Goal: Transaction & Acquisition: Purchase product/service

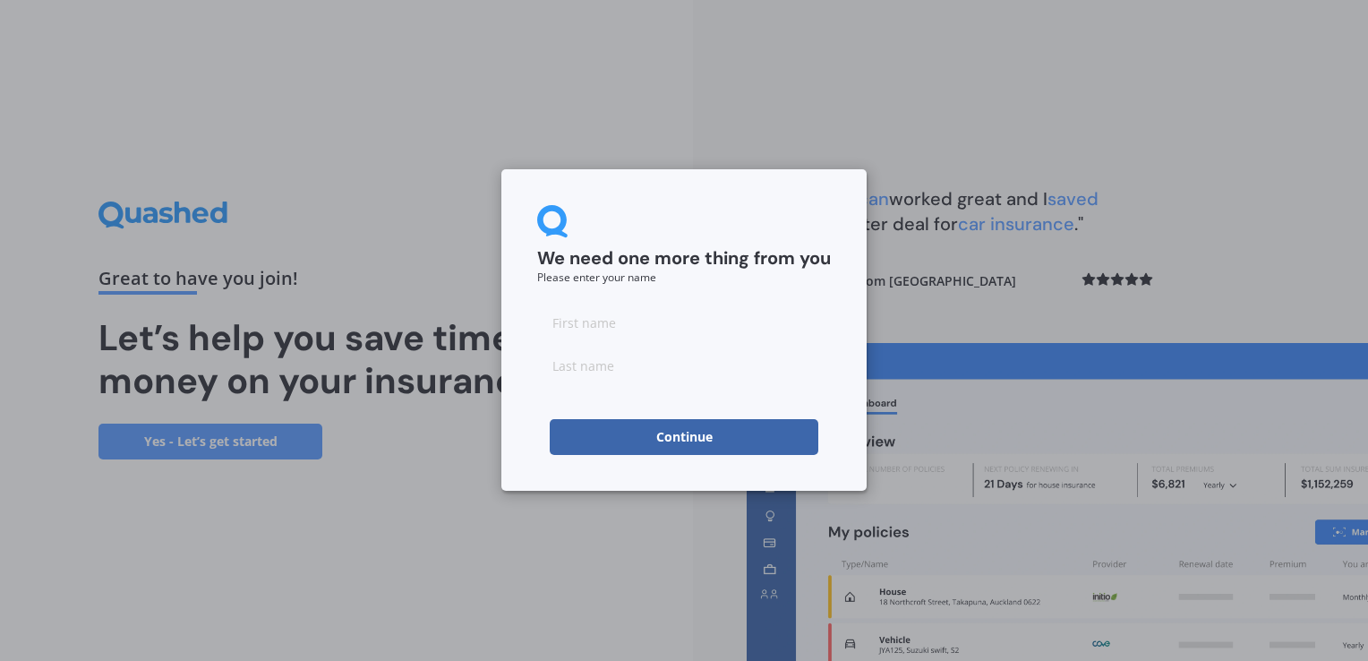
click at [1185, 428] on div "We need one more thing from you Please enter your name Continue" at bounding box center [684, 330] width 1368 height 661
click at [569, 315] on input at bounding box center [684, 322] width 294 height 36
type input "[PERSON_NAME]"
type input "FAREA"
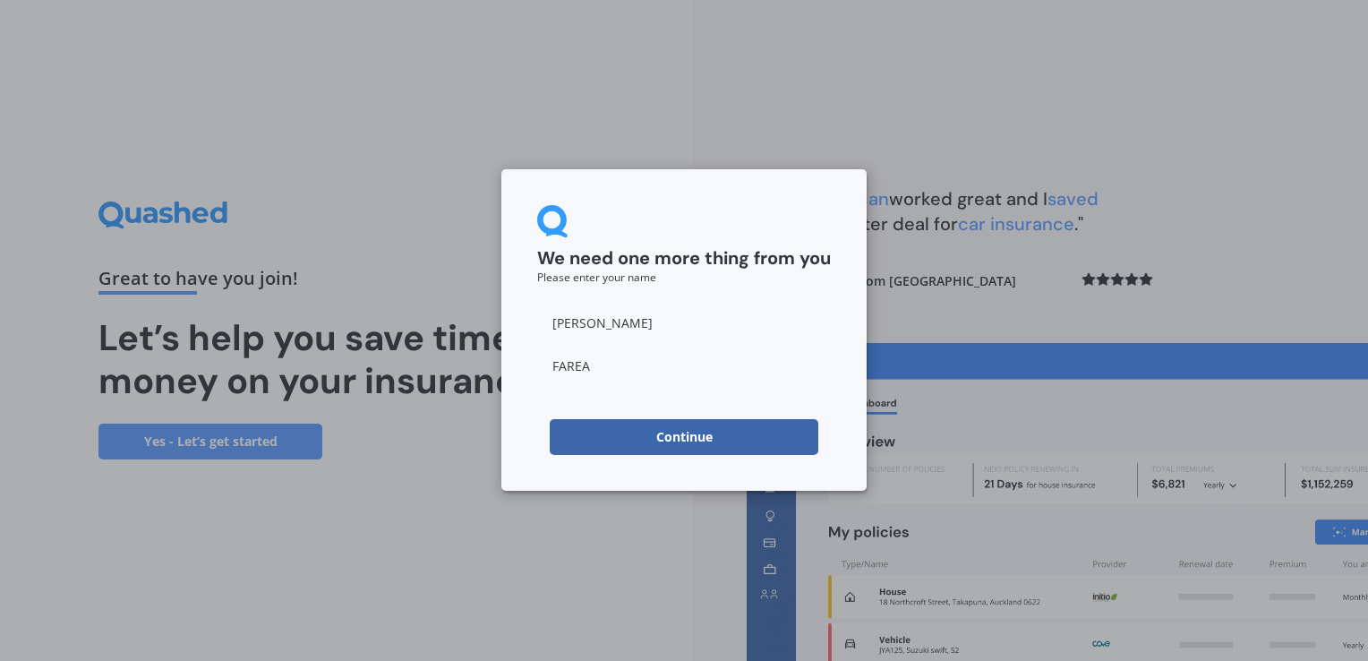
click at [688, 441] on button "Continue" at bounding box center [684, 437] width 269 height 36
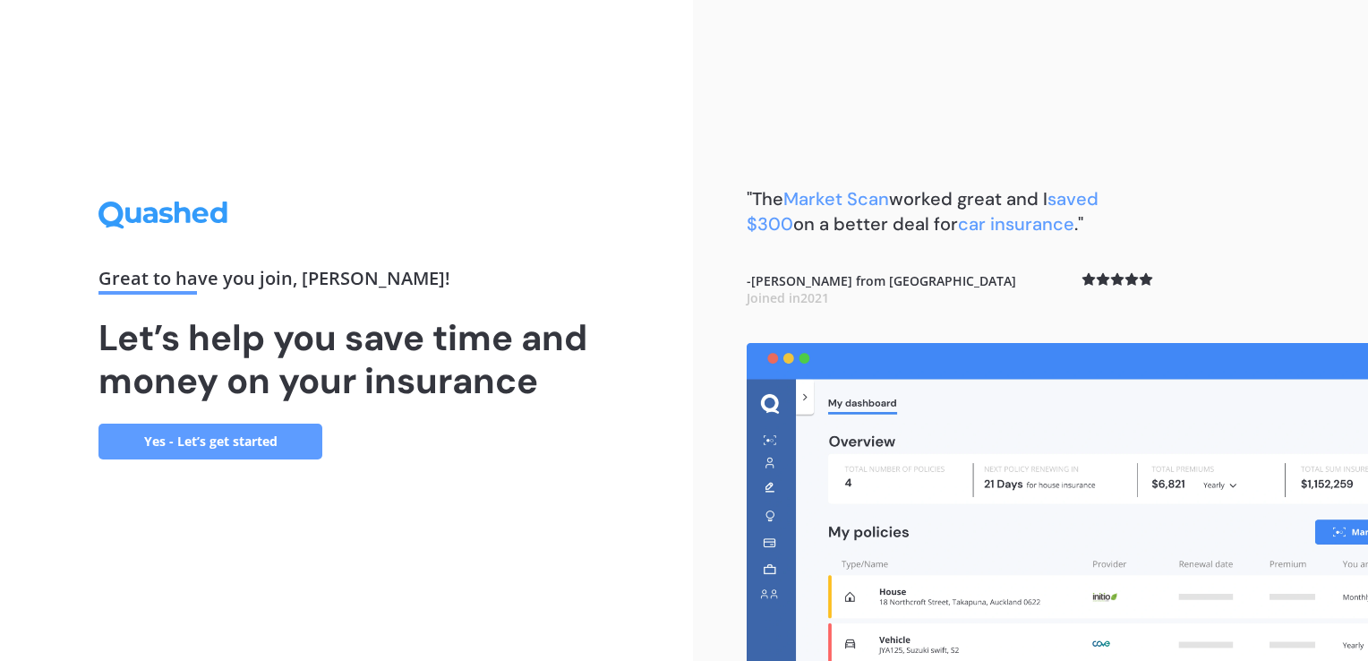
click at [265, 443] on link "Yes - Let’s get started" at bounding box center [210, 441] width 224 height 36
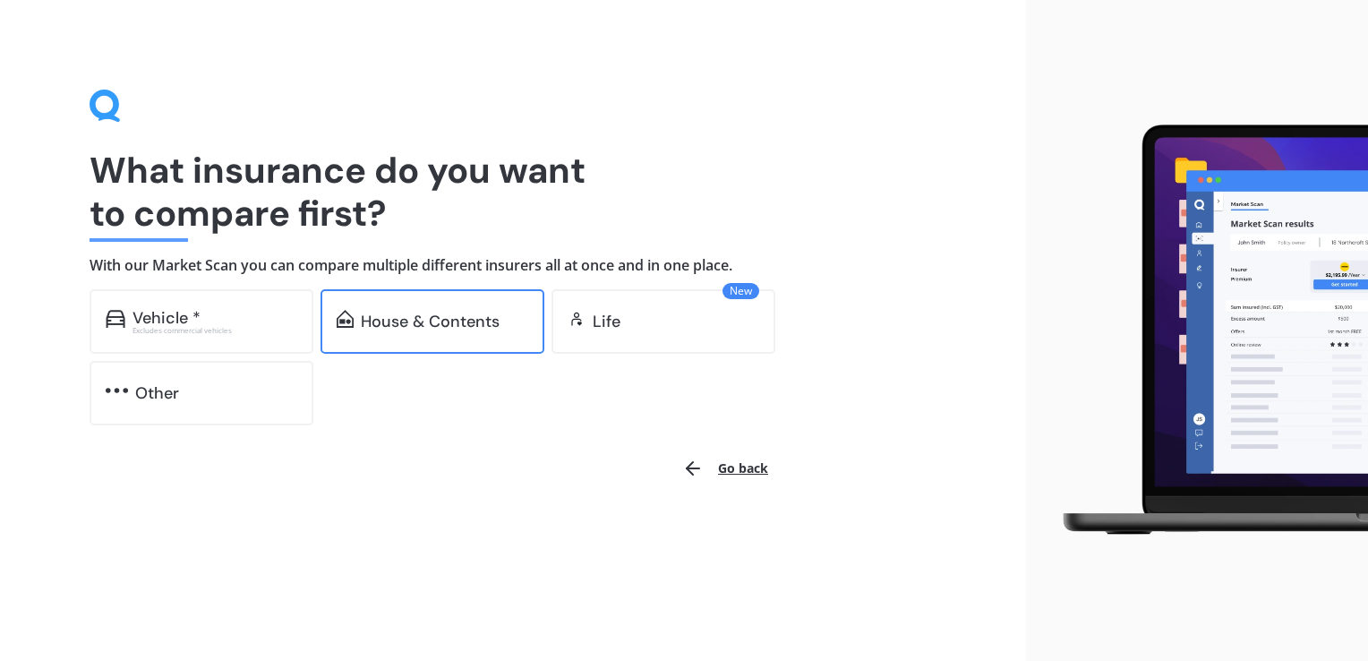
click at [481, 313] on div "House & Contents" at bounding box center [430, 321] width 139 height 18
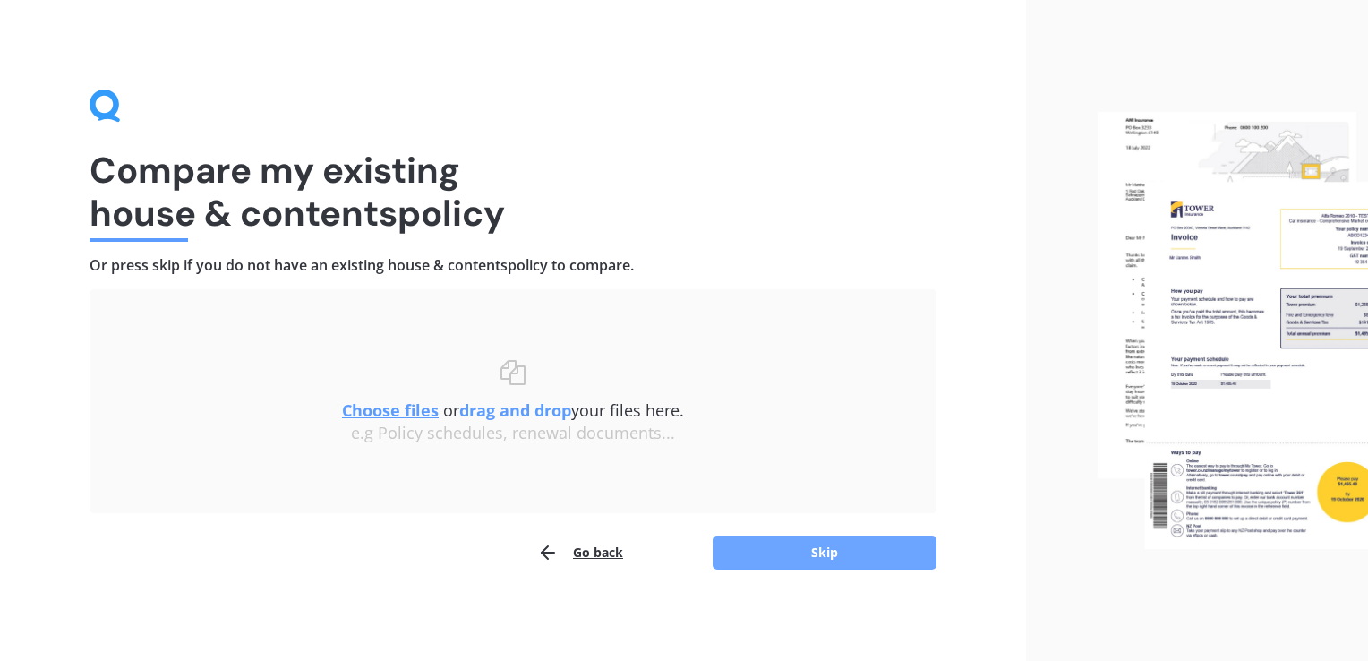
click at [842, 557] on button "Skip" at bounding box center [825, 552] width 224 height 34
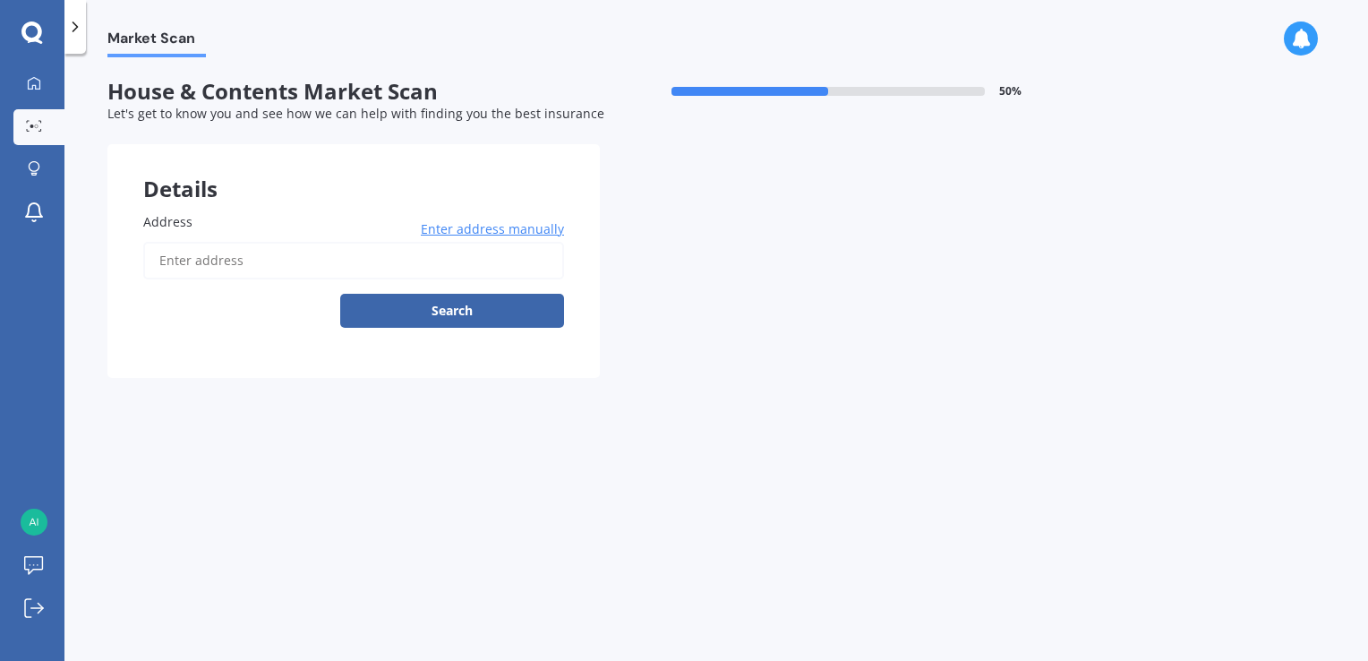
click at [180, 265] on input "Address" at bounding box center [353, 261] width 421 height 38
type input "[STREET_ADDRESS]"
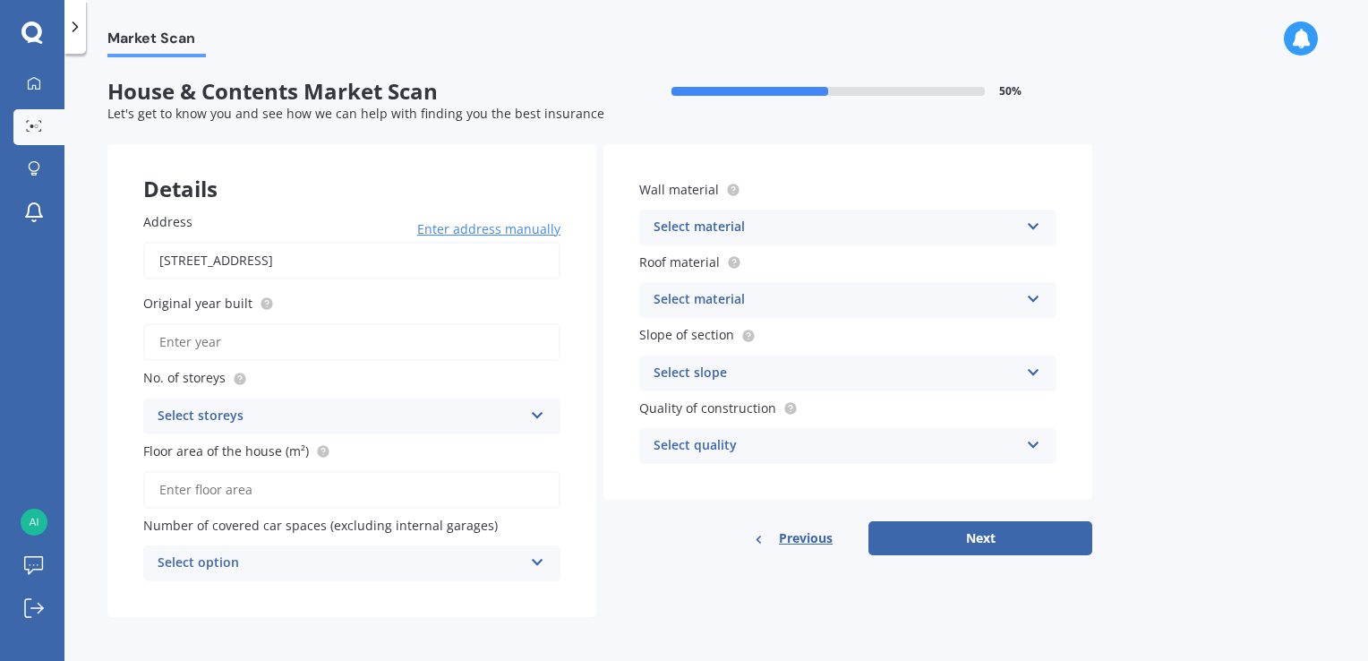
click at [208, 342] on input "Original year built" at bounding box center [351, 342] width 417 height 38
type input "2025"
click at [213, 487] on input "Floor area of the house (m²)" at bounding box center [351, 490] width 417 height 38
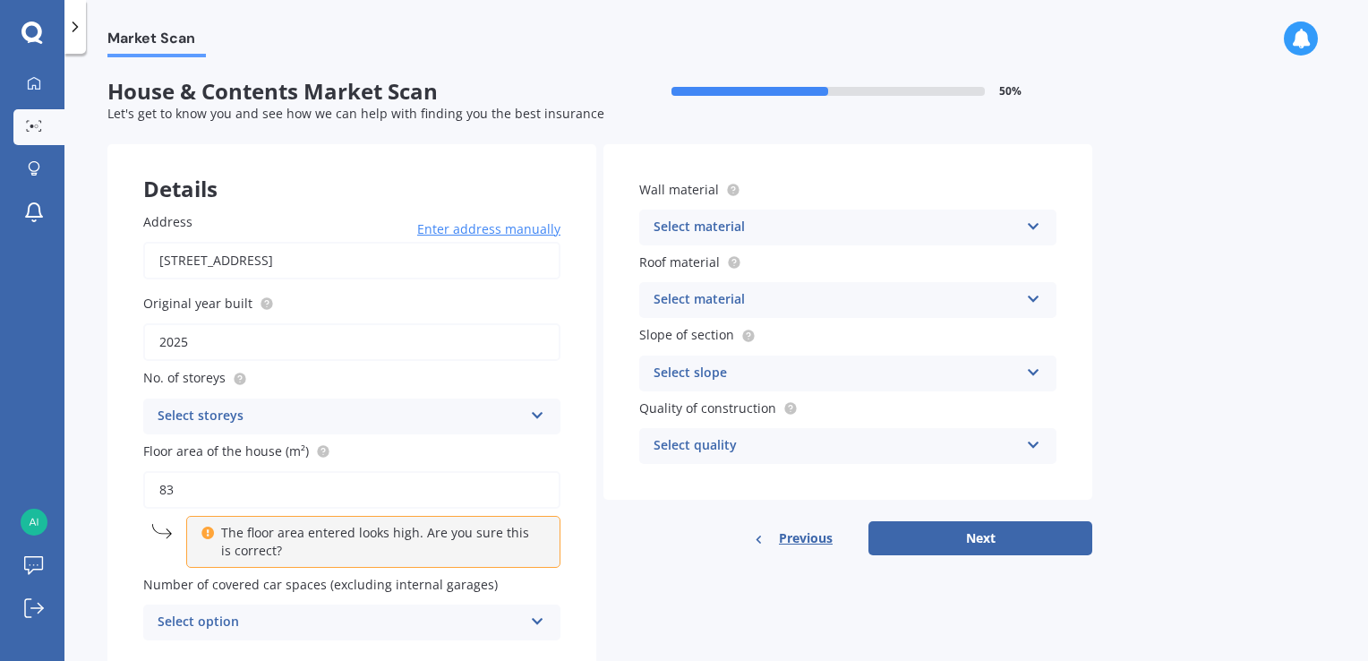
type input "8"
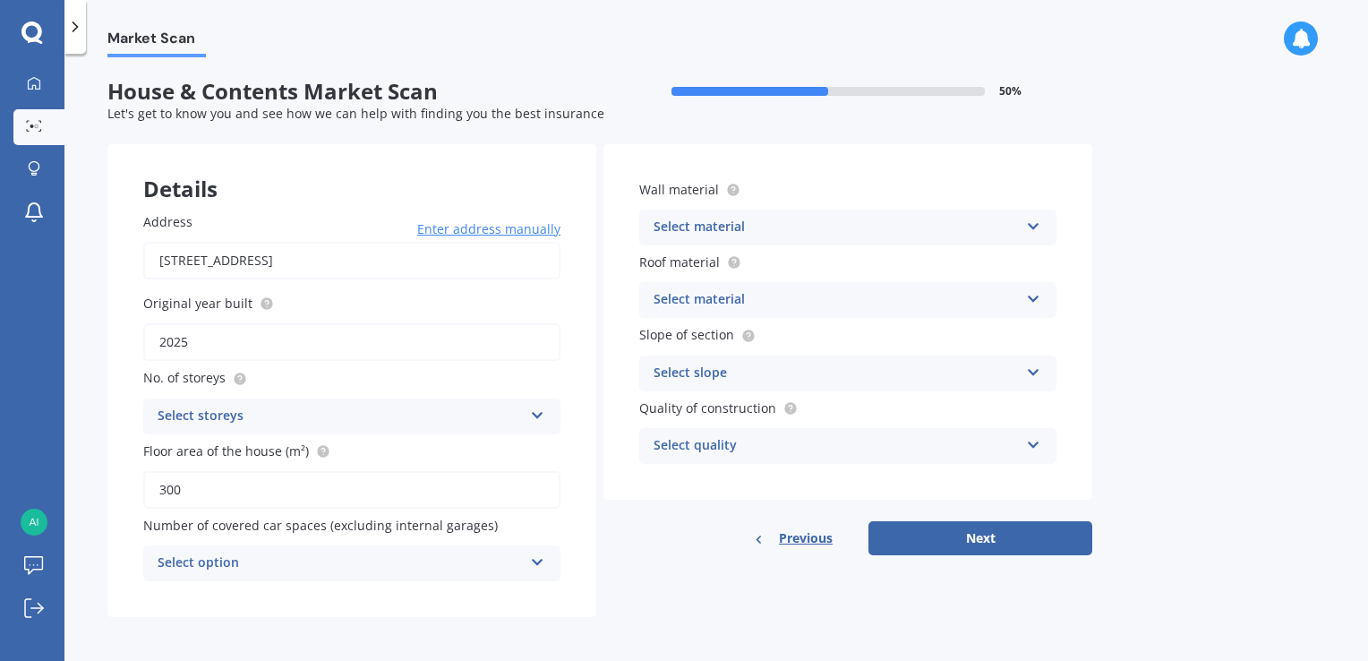
type input "300"
click at [285, 554] on div "Select option" at bounding box center [340, 562] width 365 height 21
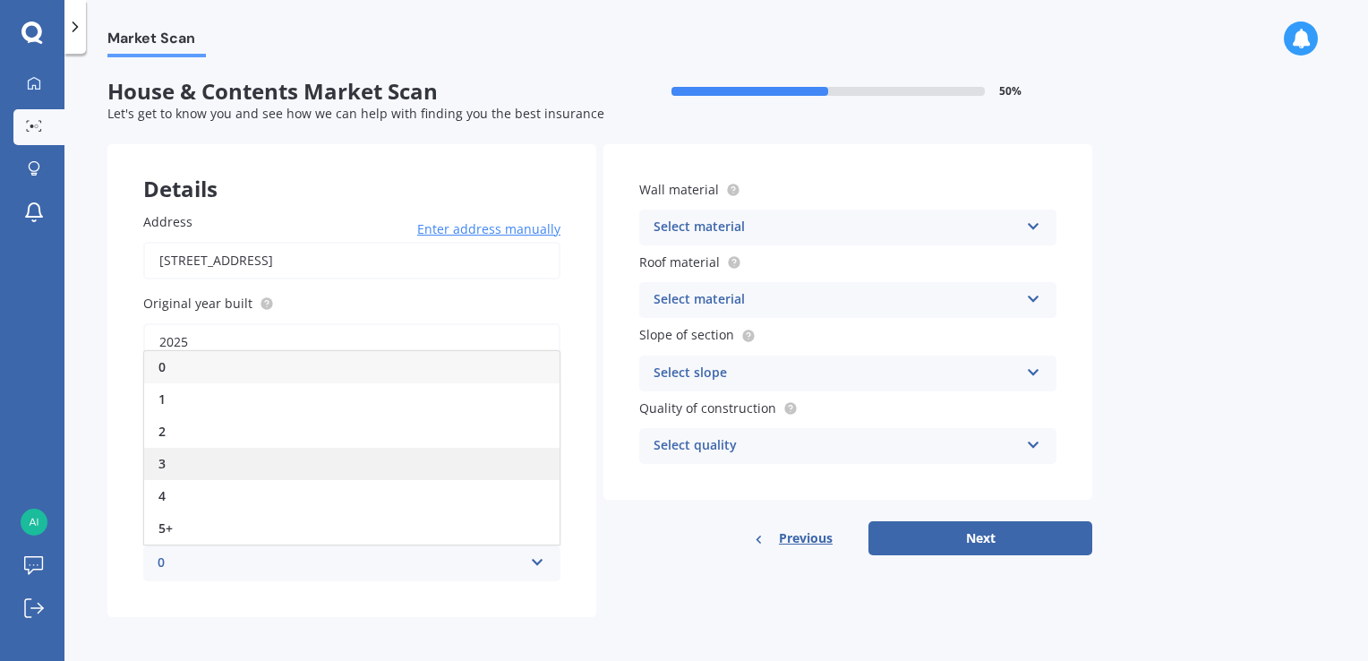
click at [175, 457] on div "3" at bounding box center [351, 464] width 415 height 32
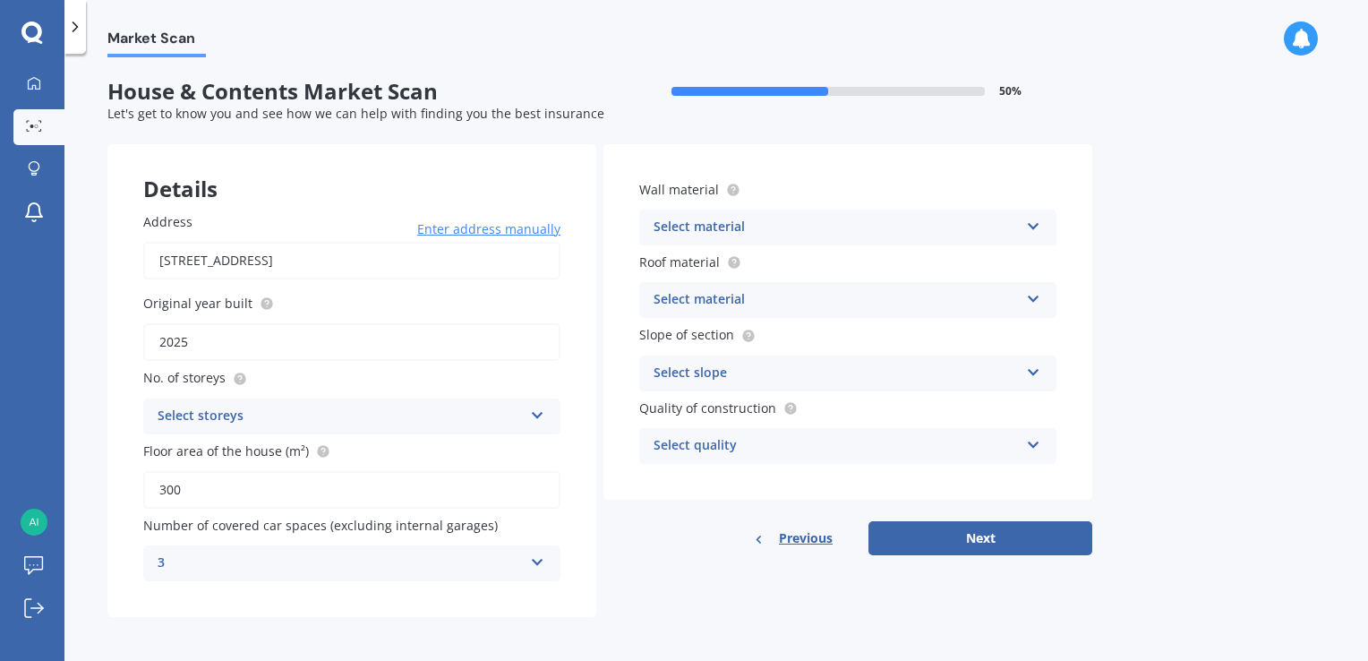
click at [1019, 223] on div "Select material Artificial weatherboard/plank cladding Blockwork Brick veneer D…" at bounding box center [847, 227] width 417 height 36
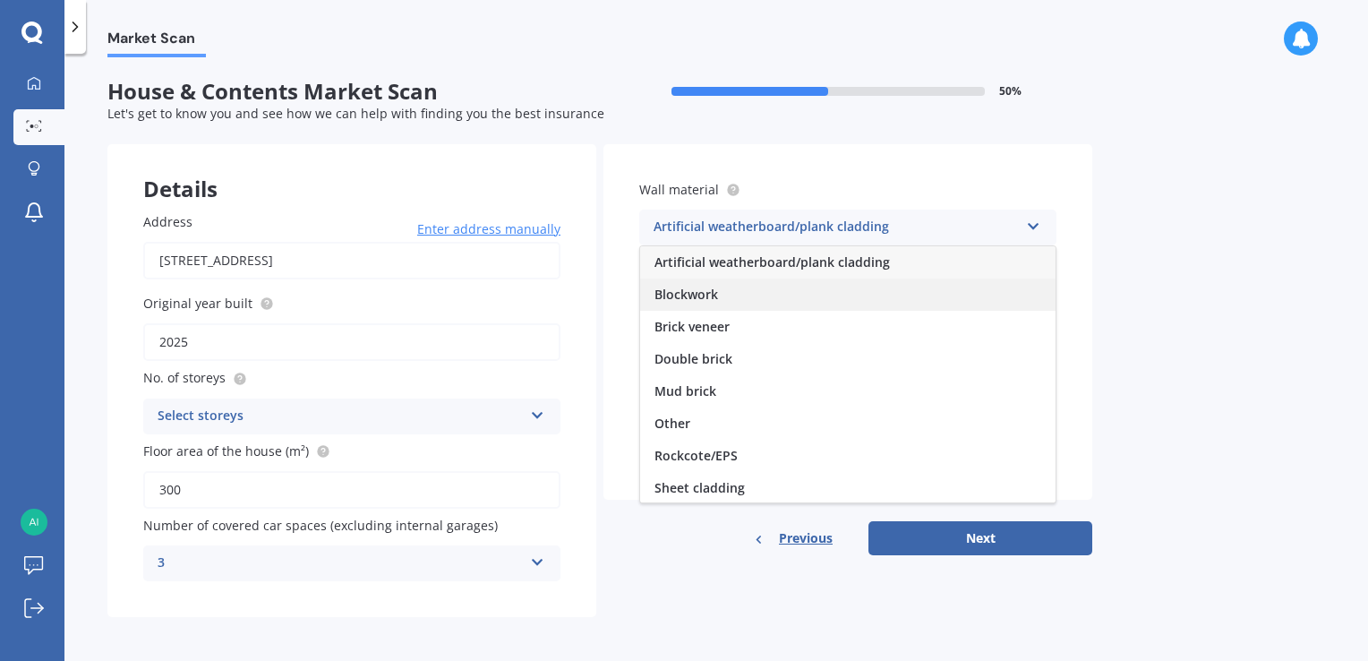
click at [690, 293] on span "Blockwork" at bounding box center [686, 294] width 64 height 17
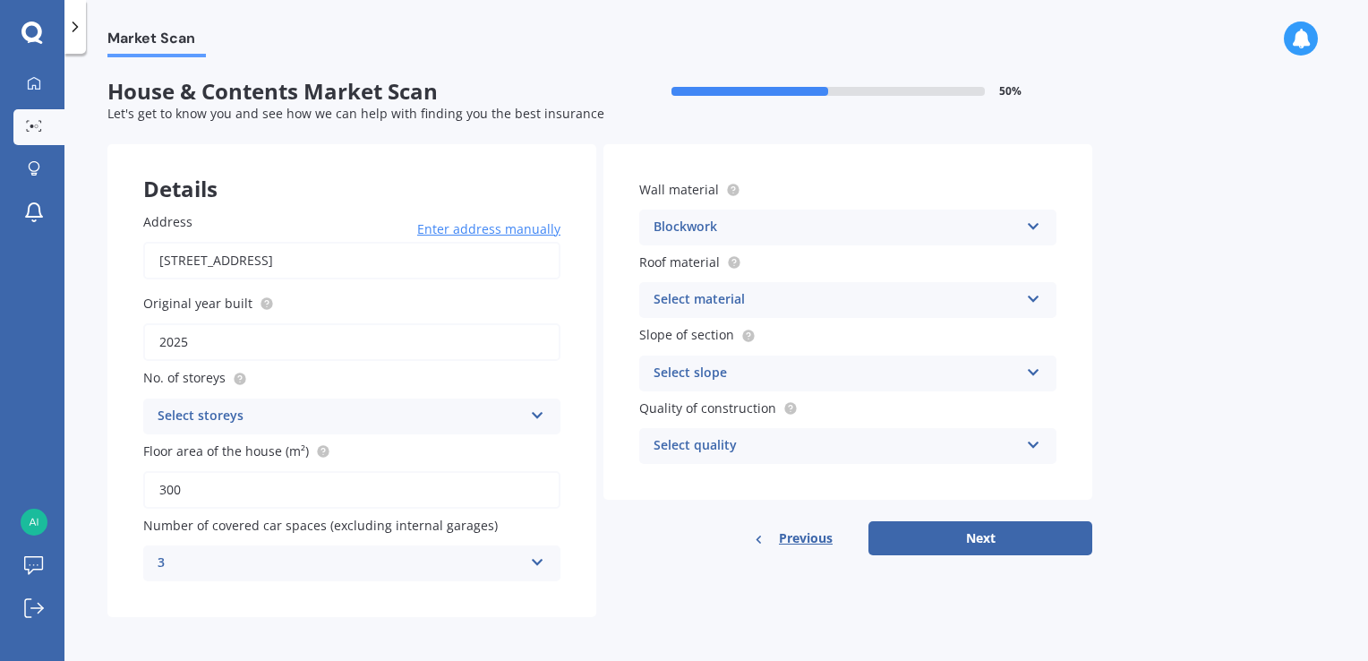
click at [1039, 299] on icon at bounding box center [1033, 295] width 15 height 13
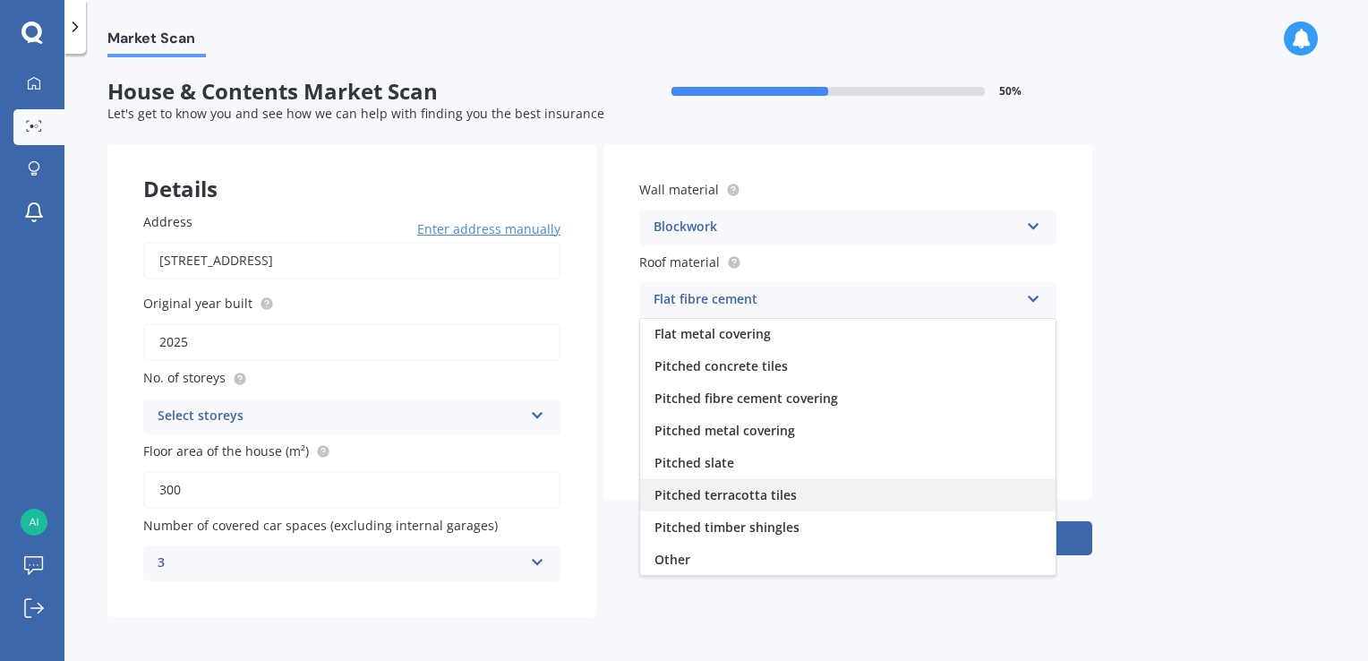
scroll to position [1, 0]
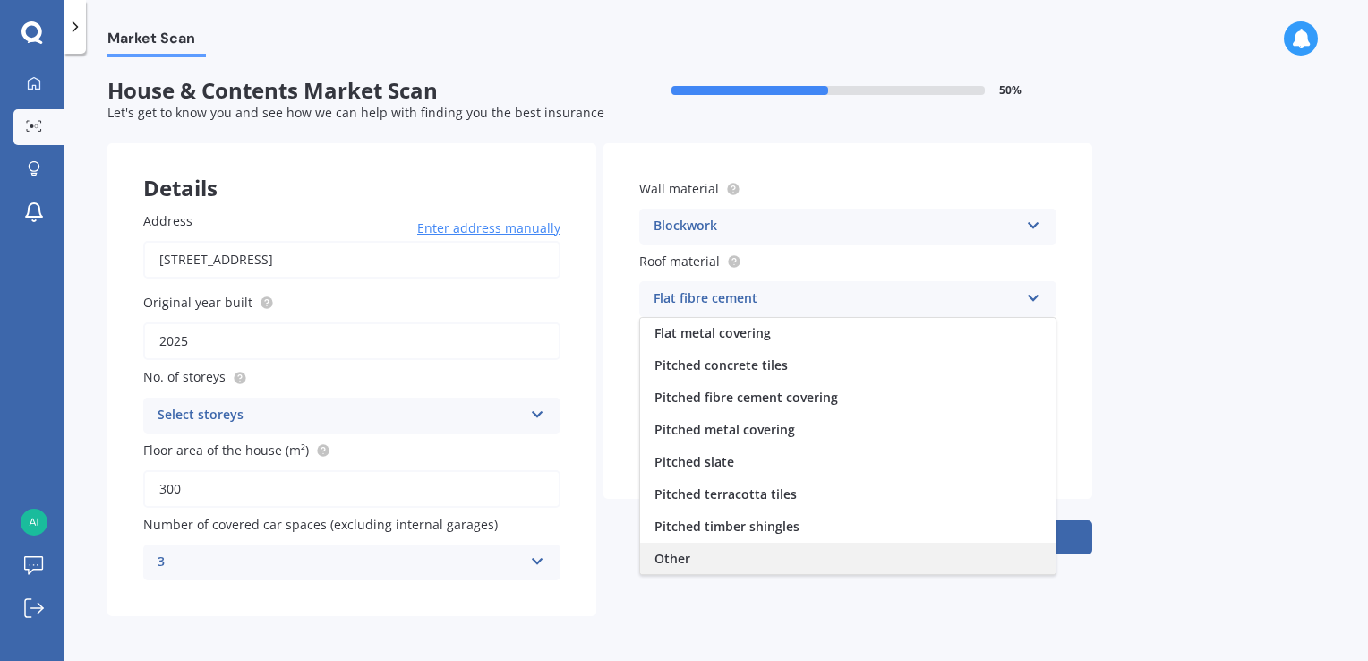
click at [678, 550] on span "Other" at bounding box center [672, 558] width 36 height 17
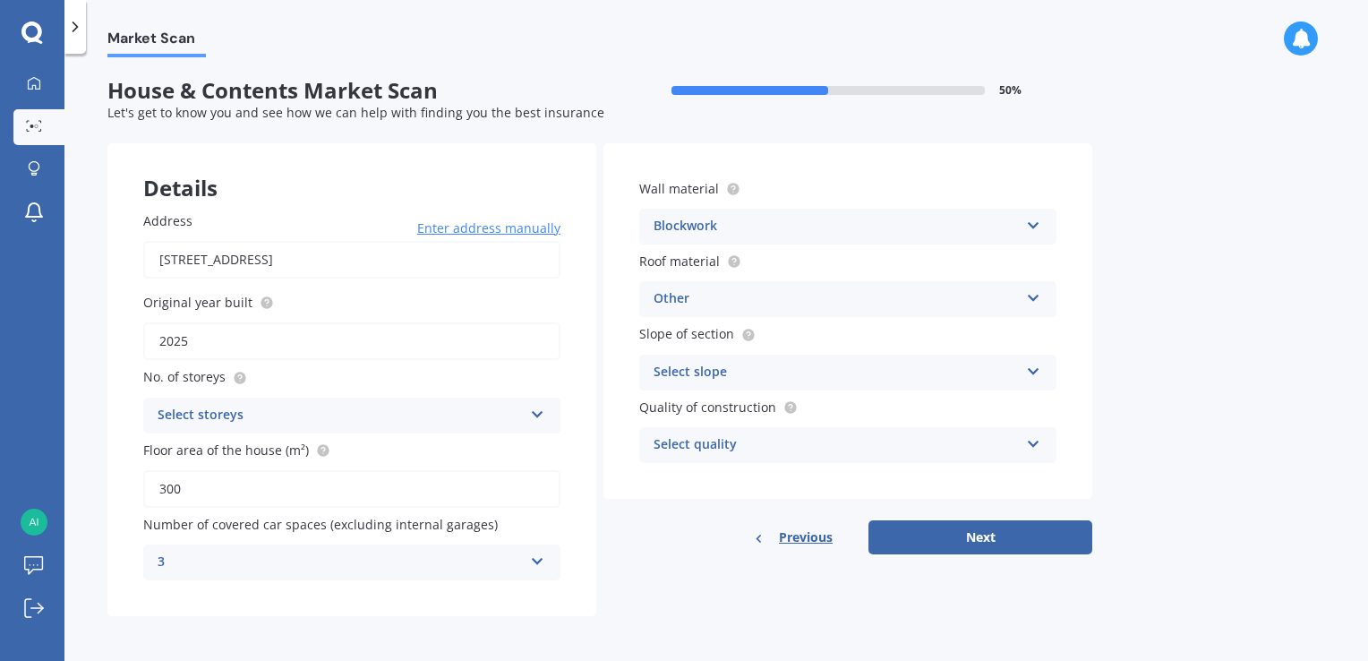
click at [1037, 367] on icon at bounding box center [1033, 368] width 15 height 13
click at [1038, 298] on icon at bounding box center [1033, 294] width 15 height 13
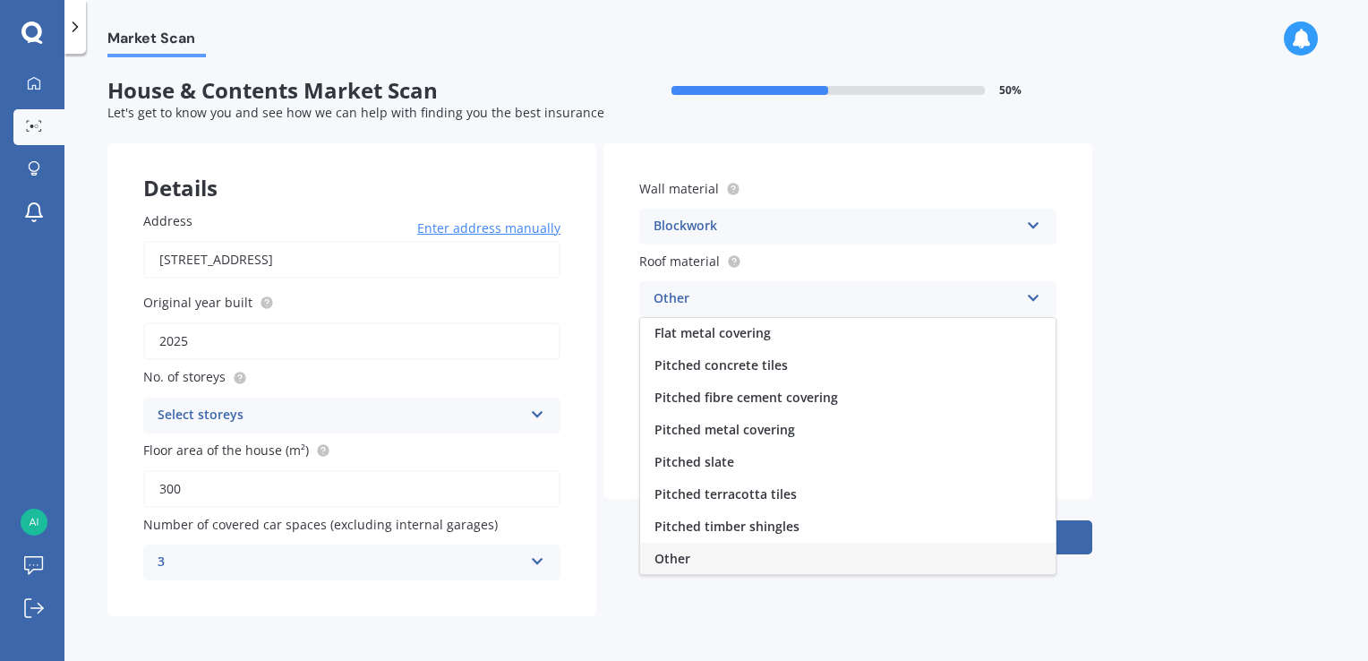
click at [726, 423] on span "Pitched metal covering" at bounding box center [724, 429] width 141 height 17
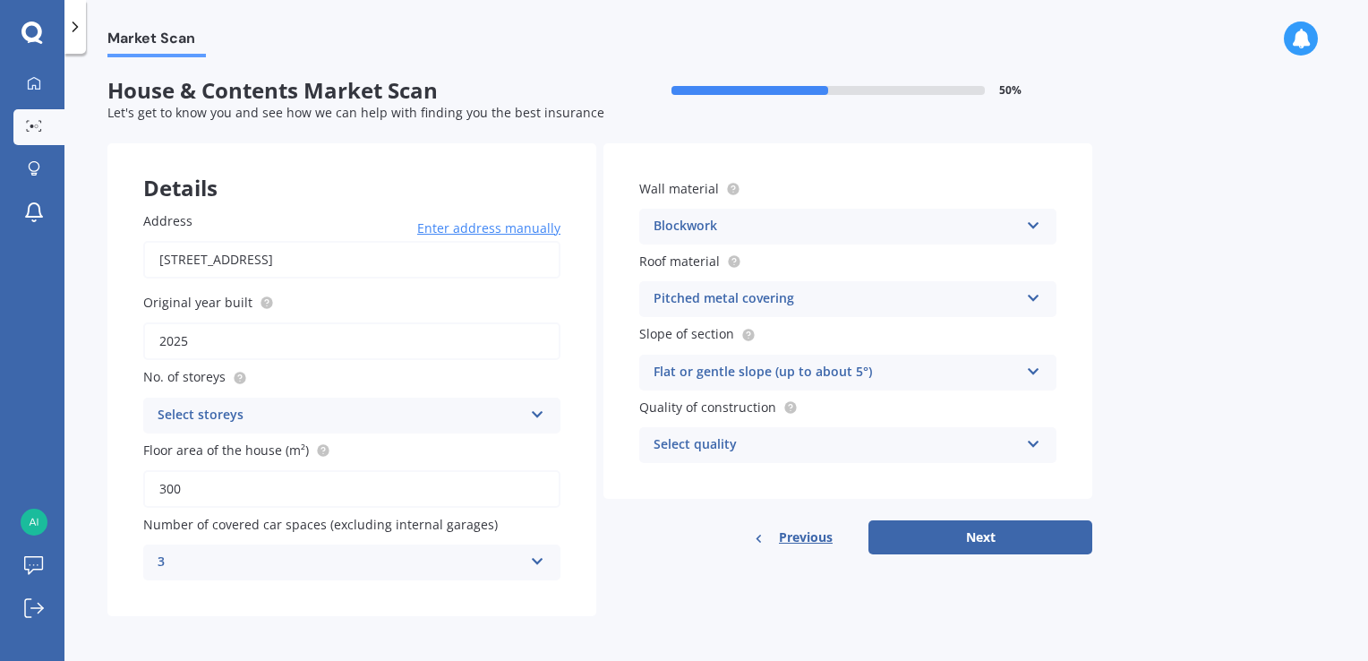
click at [1034, 435] on icon at bounding box center [1033, 440] width 15 height 13
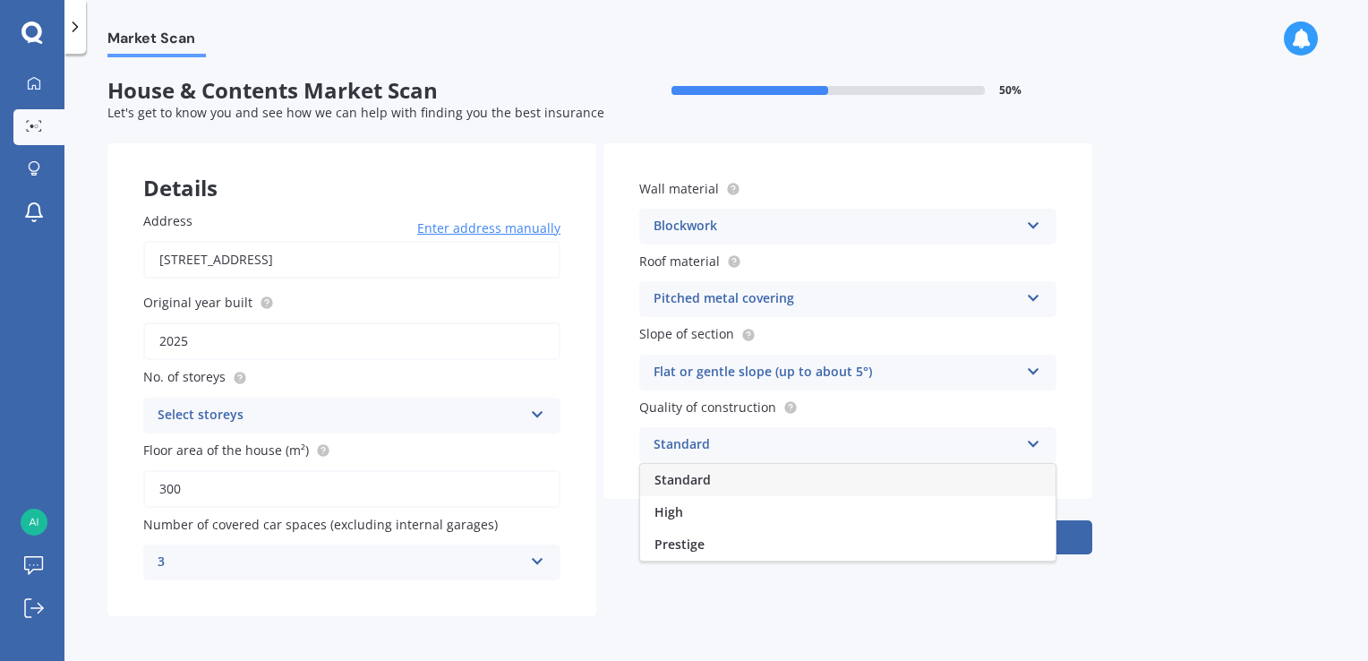
click at [687, 483] on span "Standard" at bounding box center [682, 479] width 56 height 17
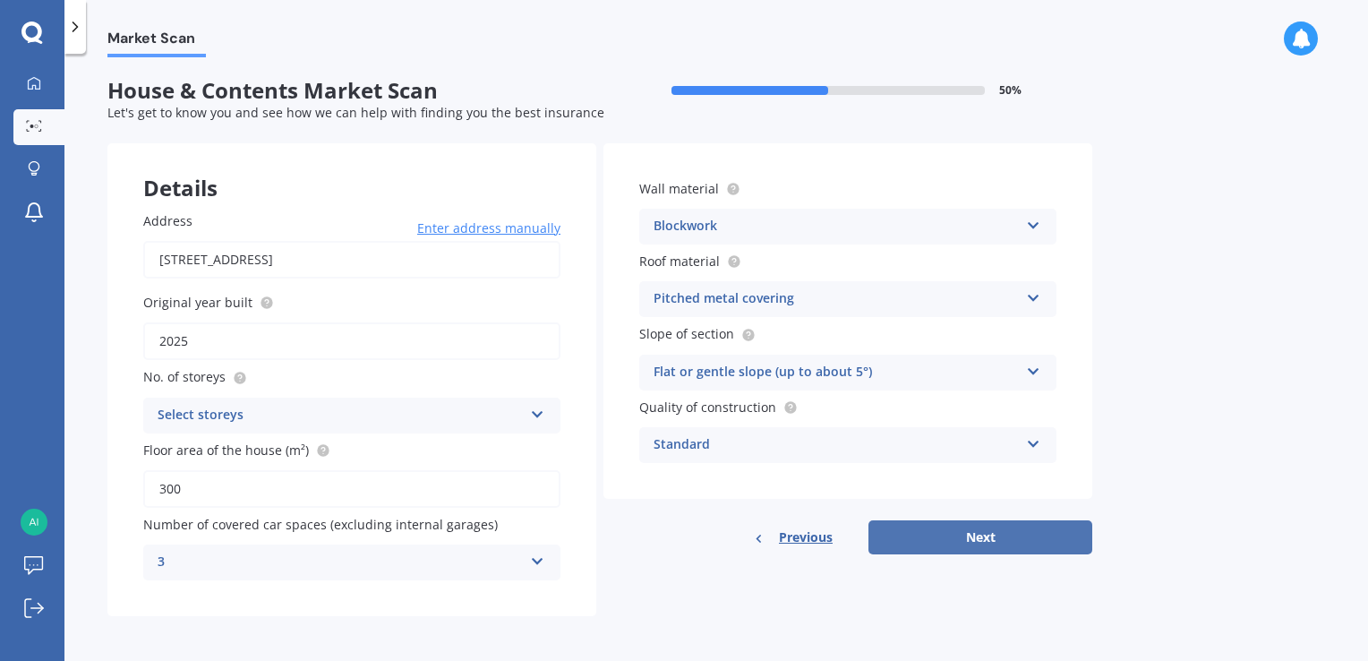
click at [1000, 541] on button "Next" at bounding box center [980, 537] width 224 height 34
click at [538, 406] on icon at bounding box center [536, 412] width 15 height 13
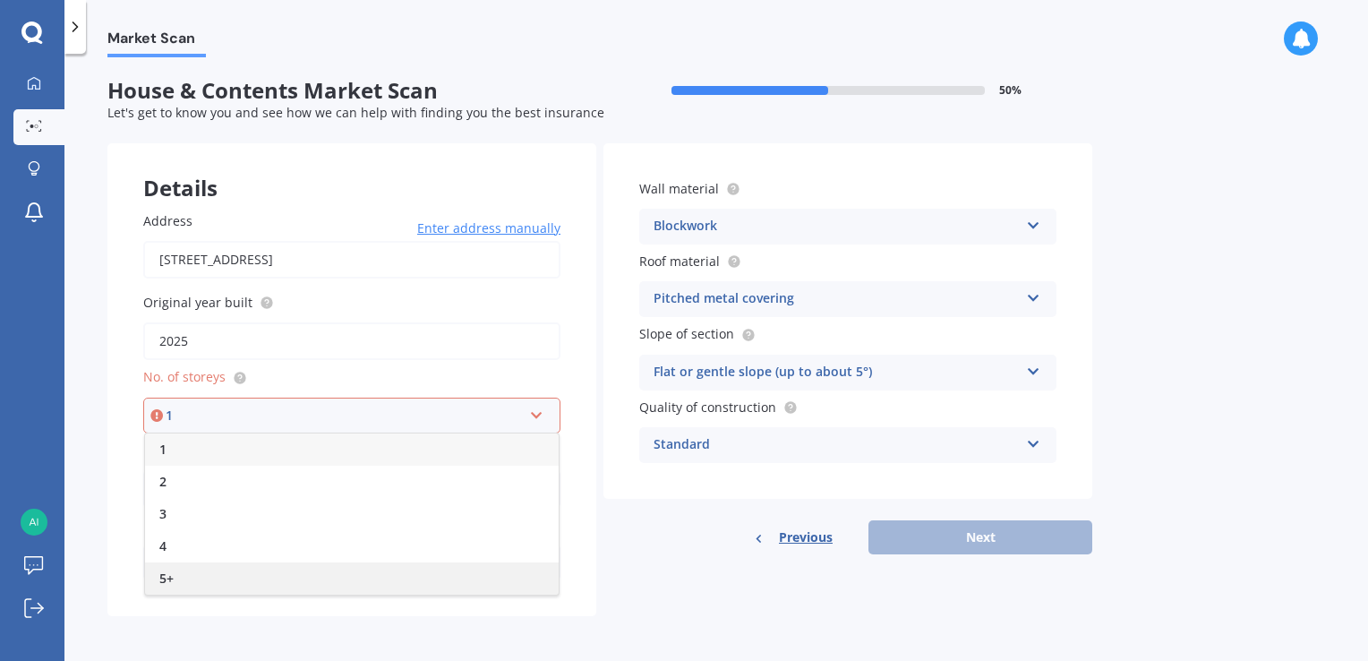
click at [168, 571] on span "5+" at bounding box center [166, 577] width 14 height 17
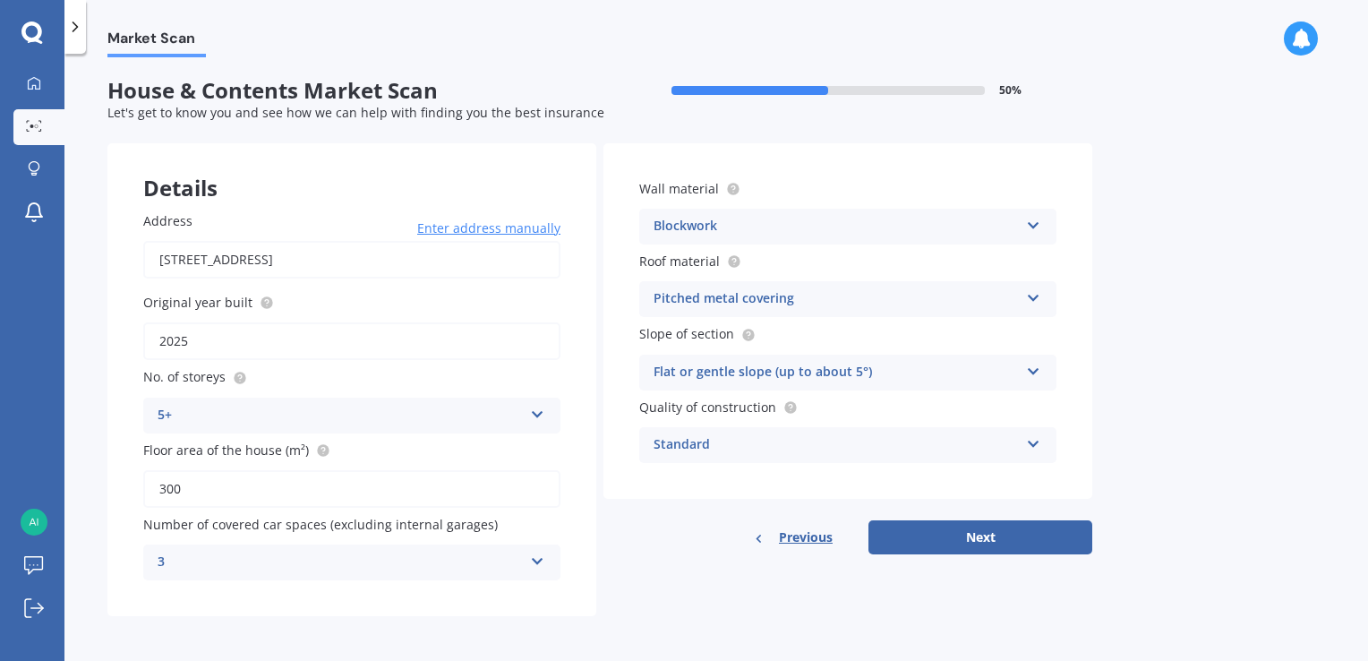
click at [537, 408] on icon at bounding box center [537, 411] width 15 height 13
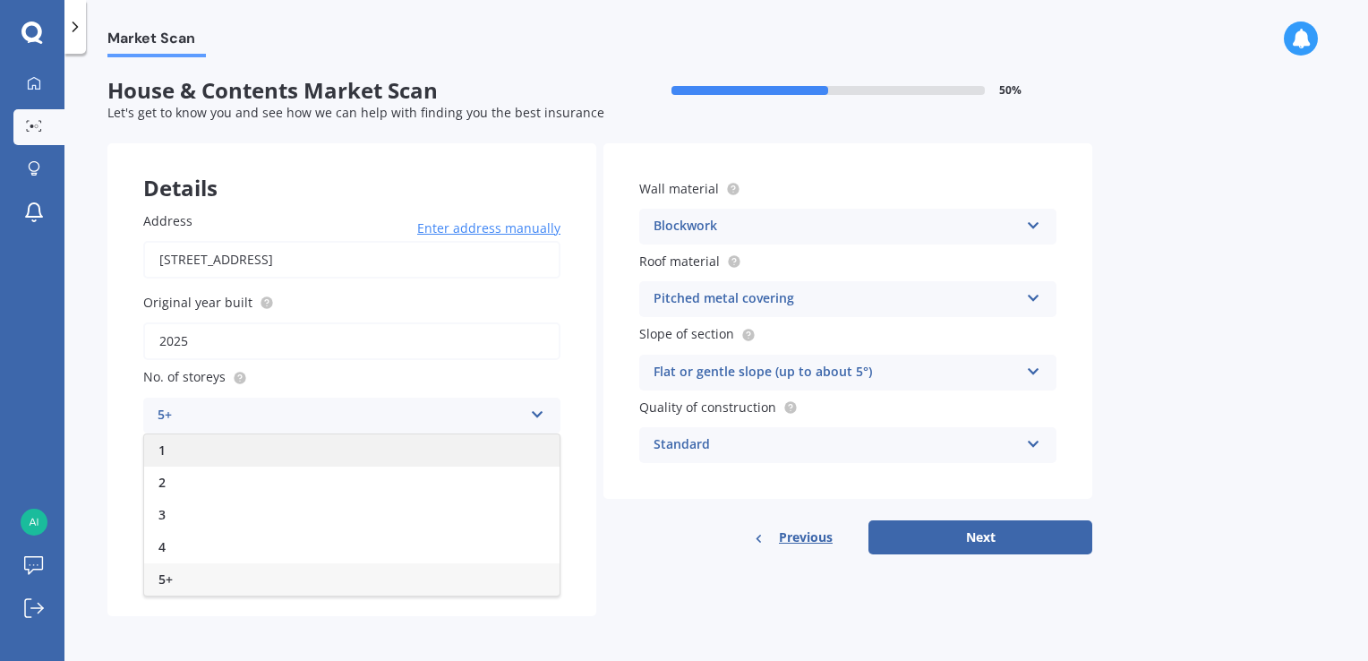
click at [184, 446] on div "1" at bounding box center [351, 450] width 415 height 32
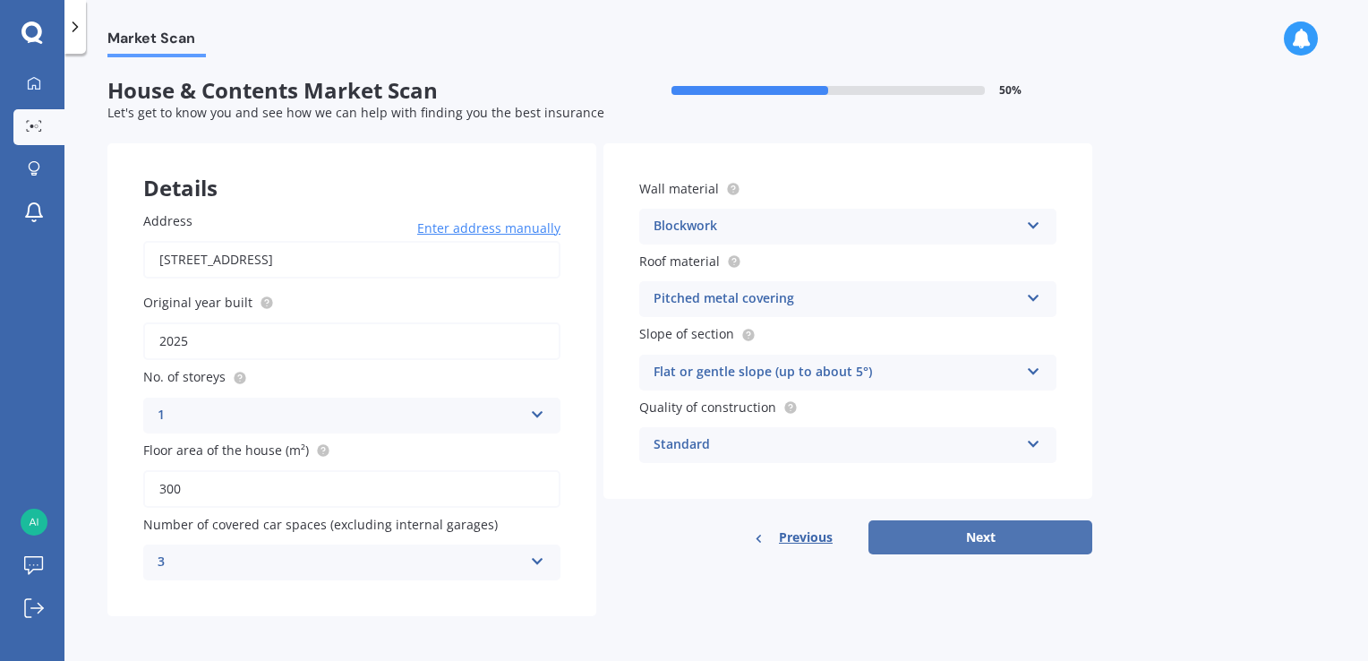
click at [1000, 532] on button "Next" at bounding box center [980, 537] width 224 height 34
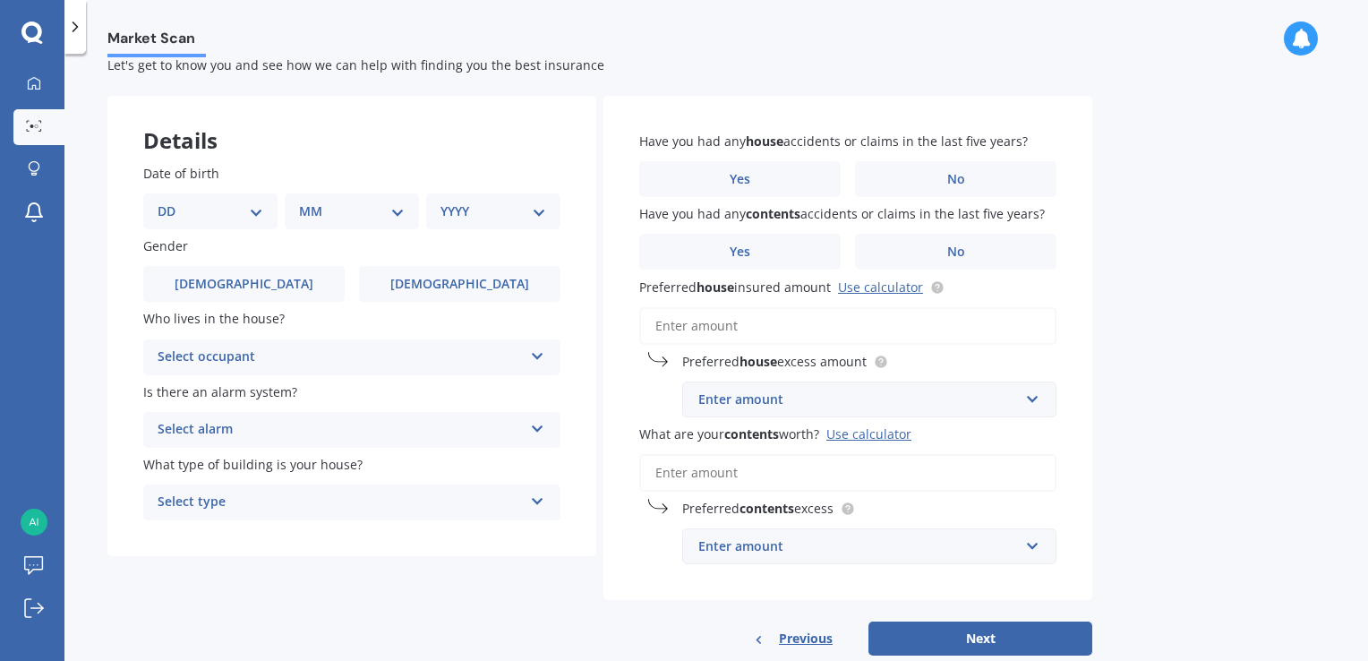
scroll to position [89, 0]
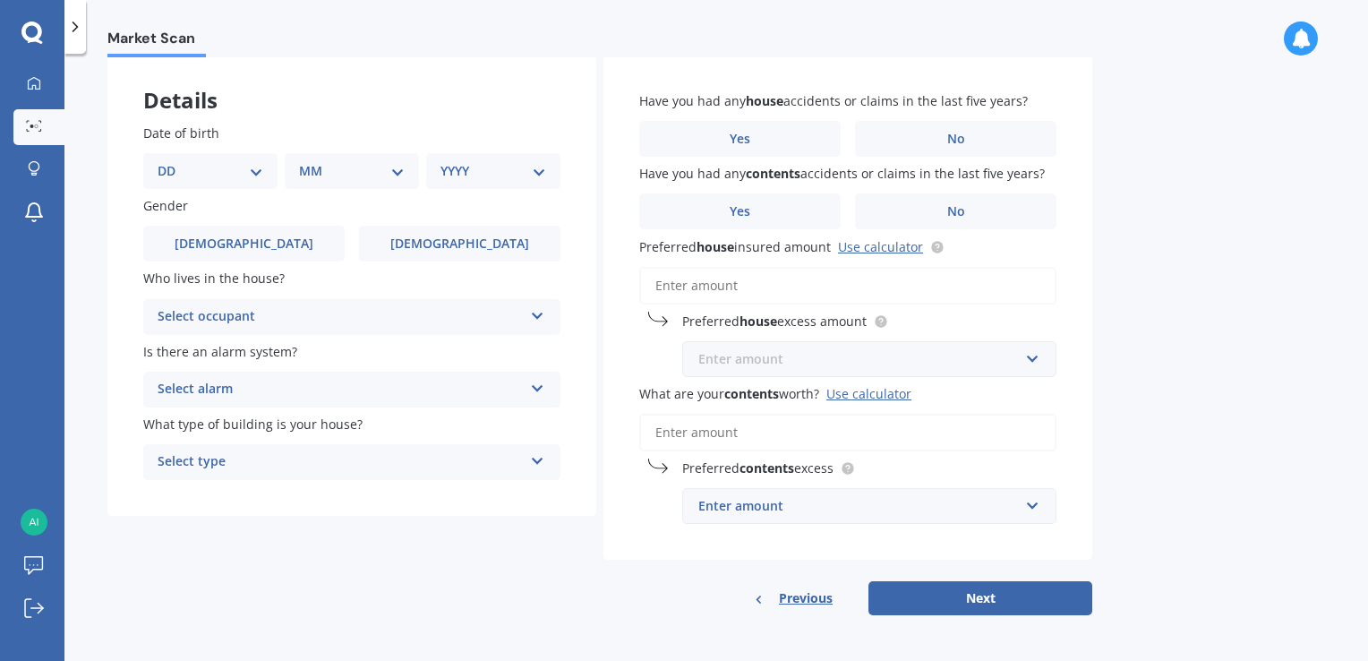
click at [1031, 356] on input "text" at bounding box center [863, 359] width 358 height 34
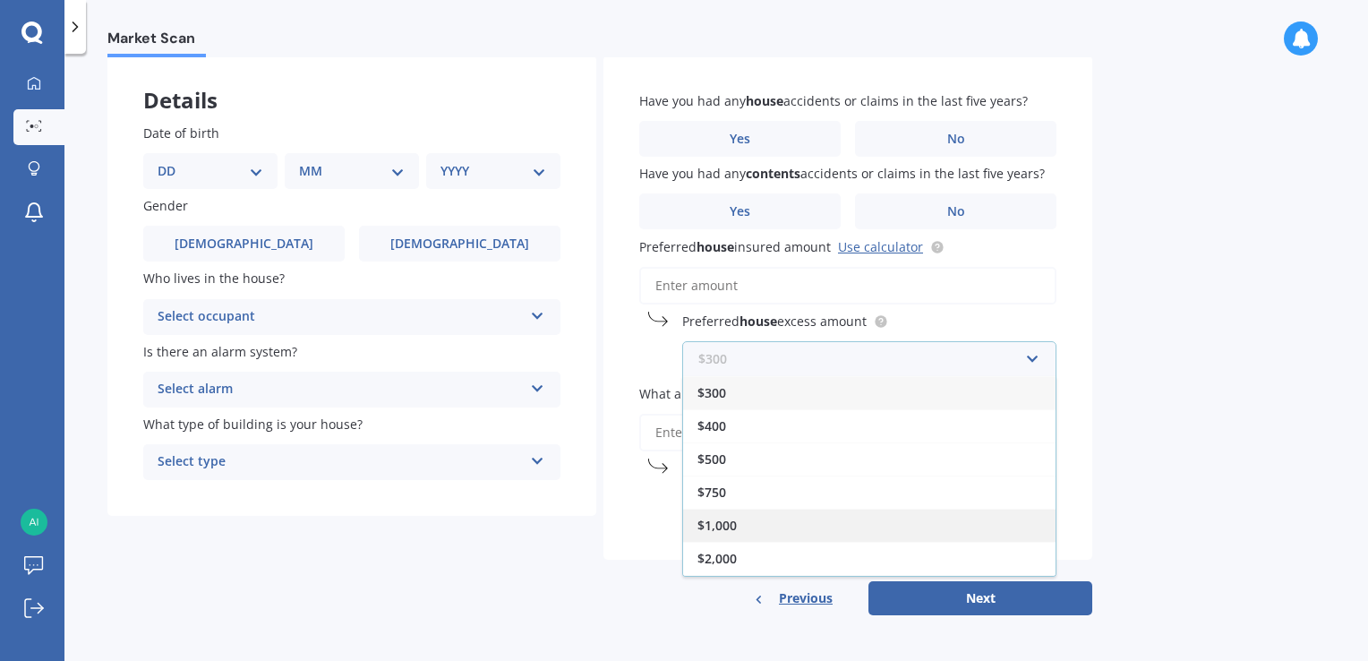
scroll to position [0, 0]
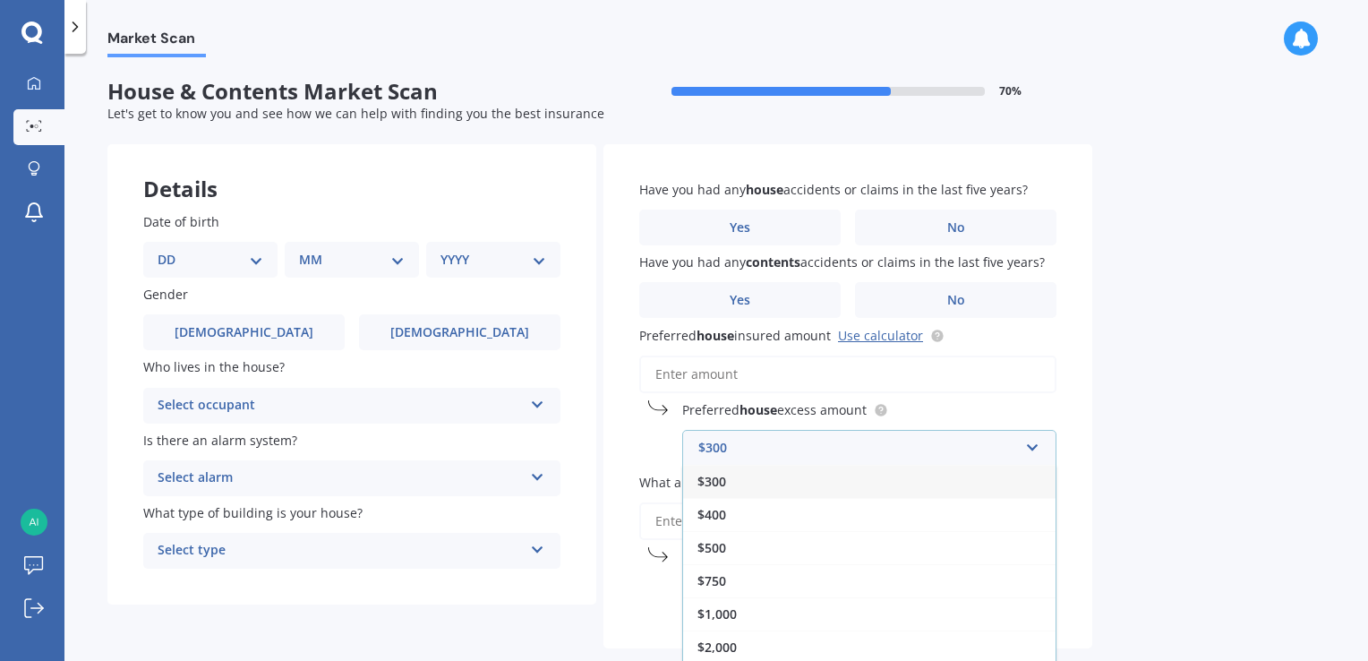
click at [737, 474] on div "$300" at bounding box center [869, 481] width 372 height 33
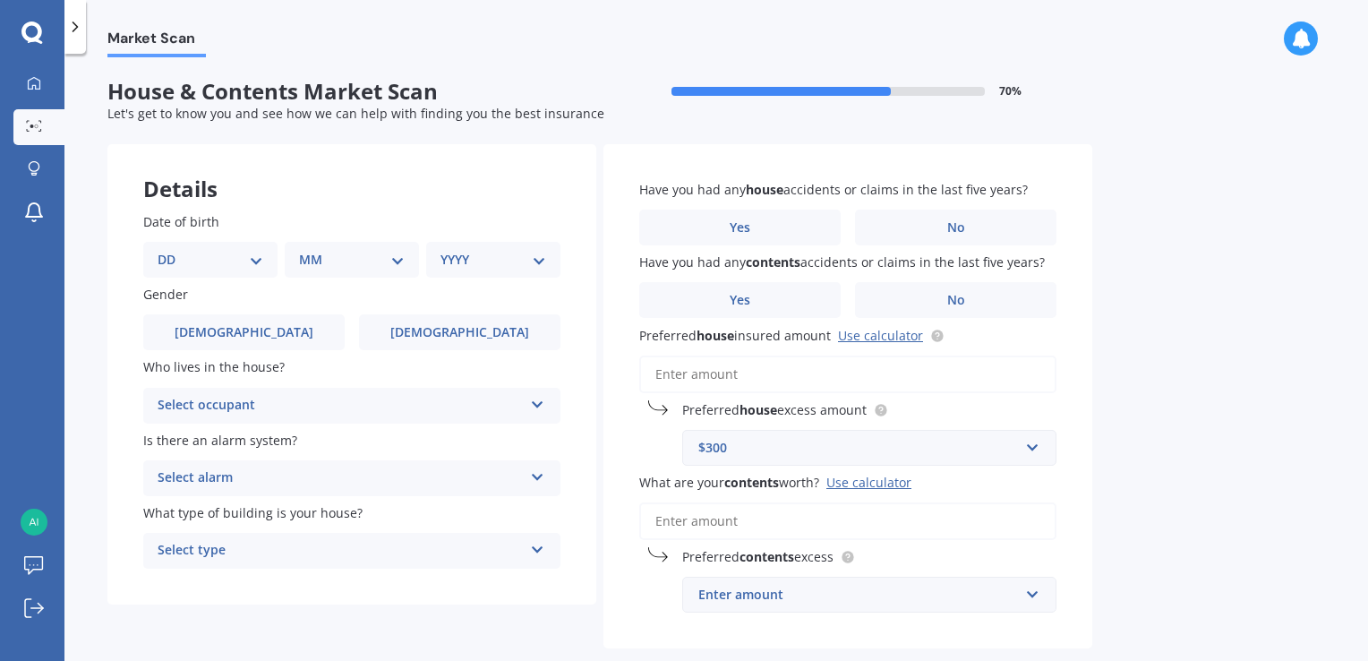
click at [730, 514] on input "What are your contents worth? Use calculator" at bounding box center [847, 521] width 417 height 38
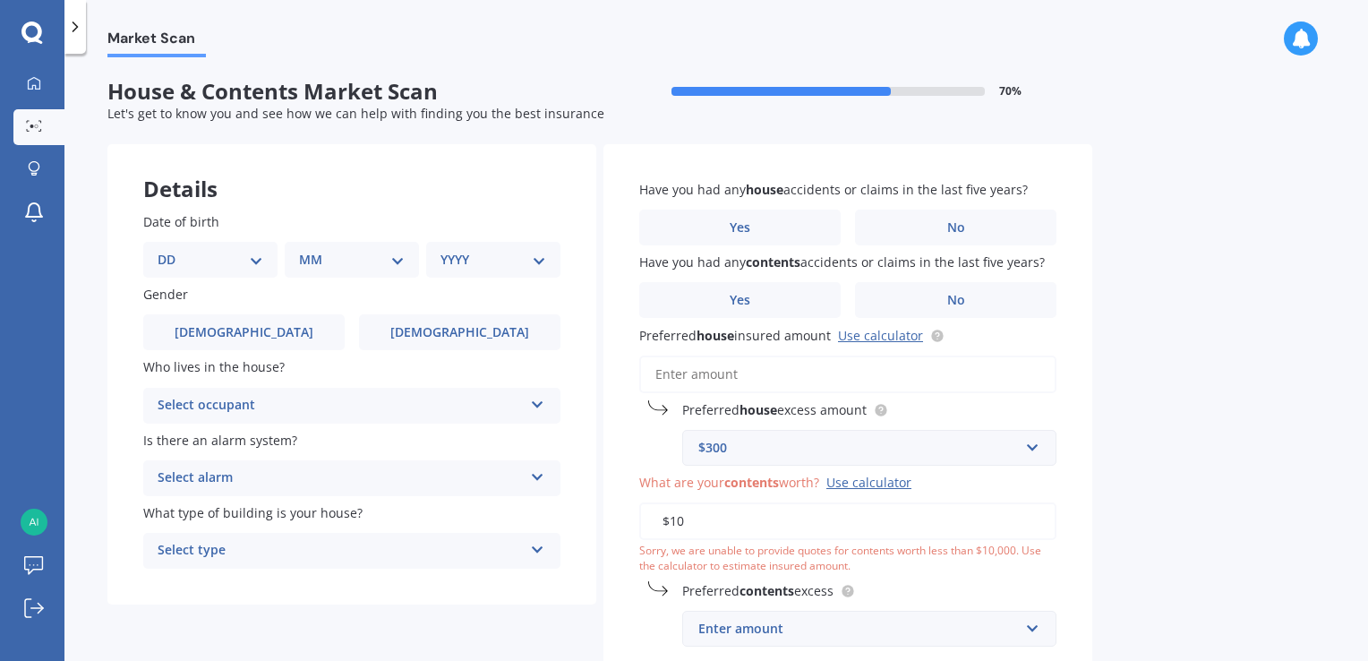
type input "$1"
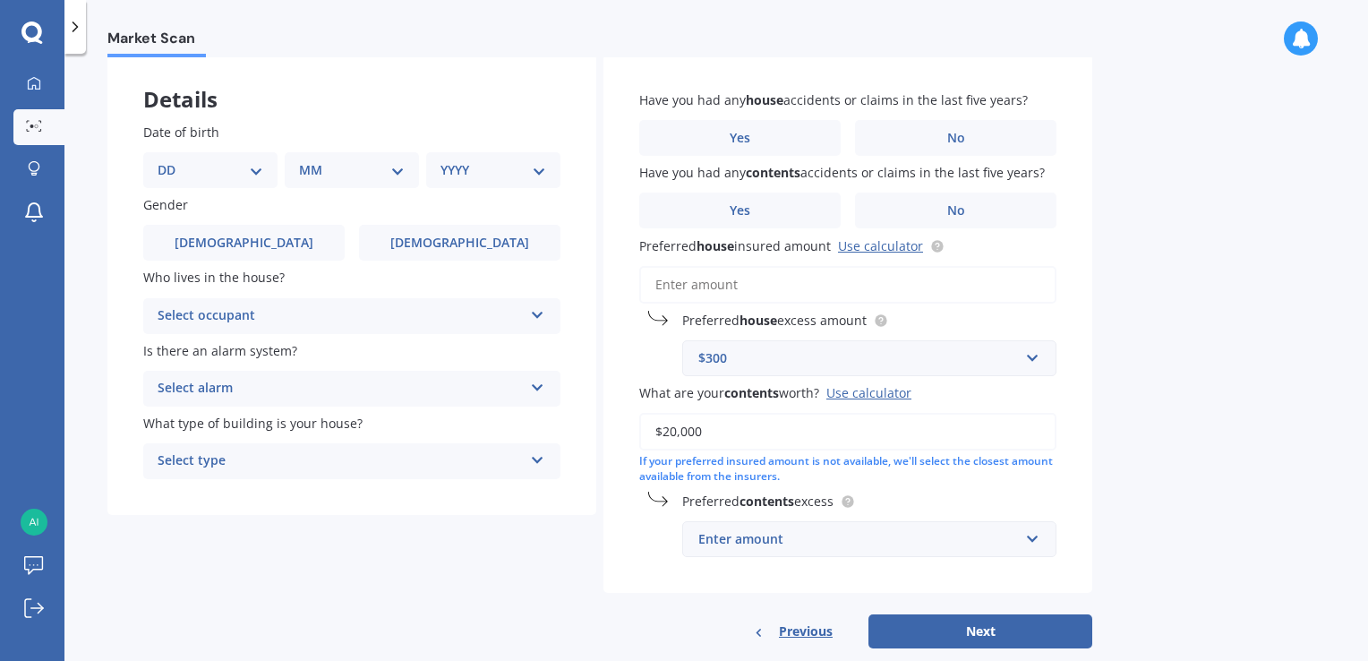
type input "$20,000"
click at [1039, 534] on input "text" at bounding box center [863, 539] width 358 height 34
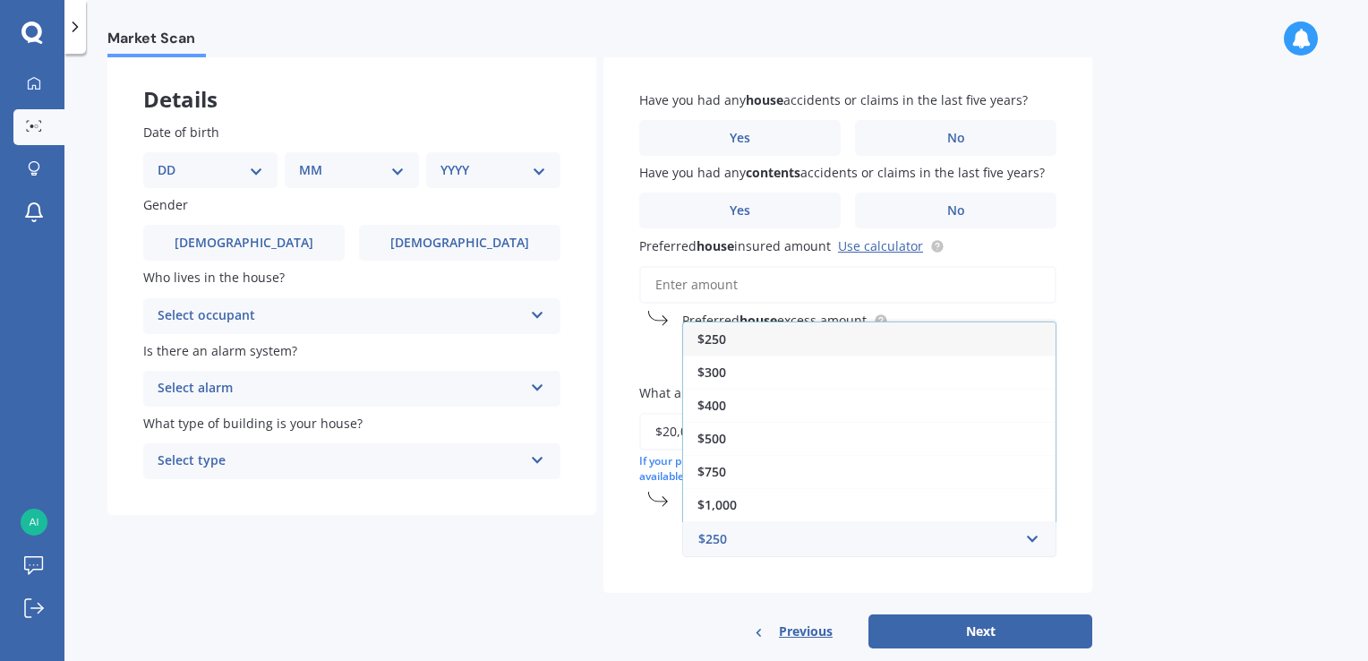
click at [730, 335] on div "$250" at bounding box center [869, 338] width 372 height 33
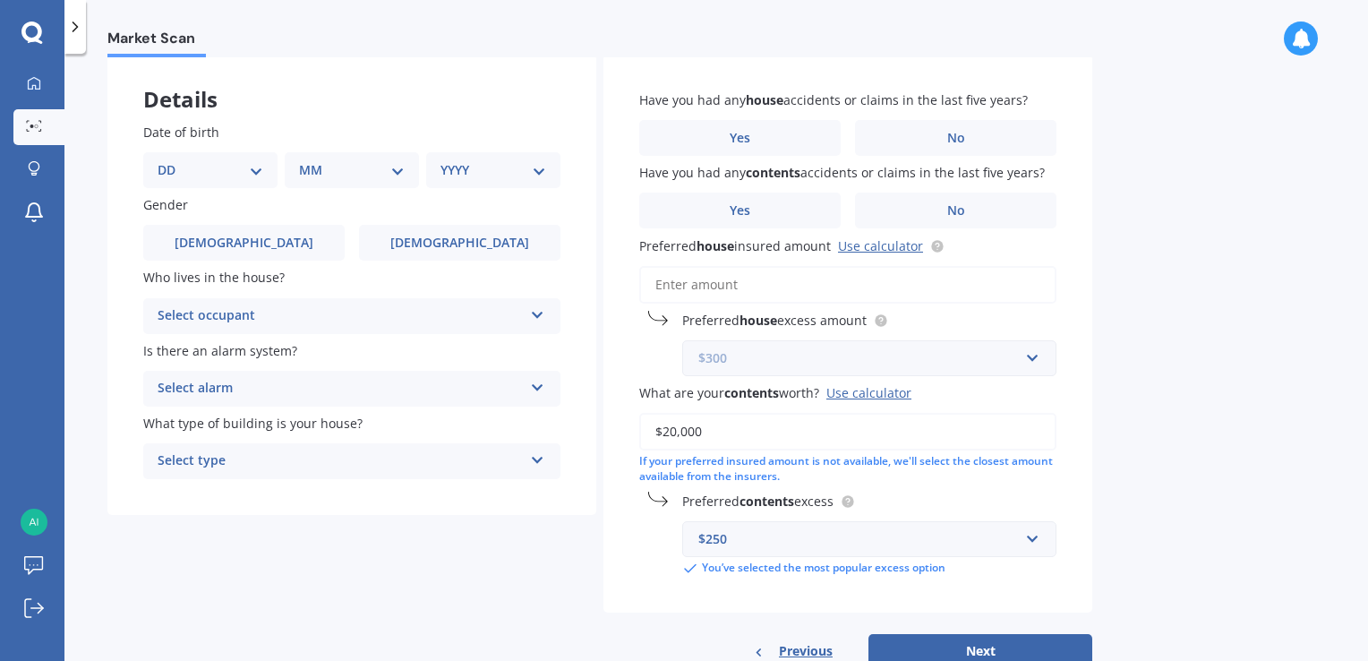
click at [1021, 346] on input "text" at bounding box center [863, 358] width 358 height 34
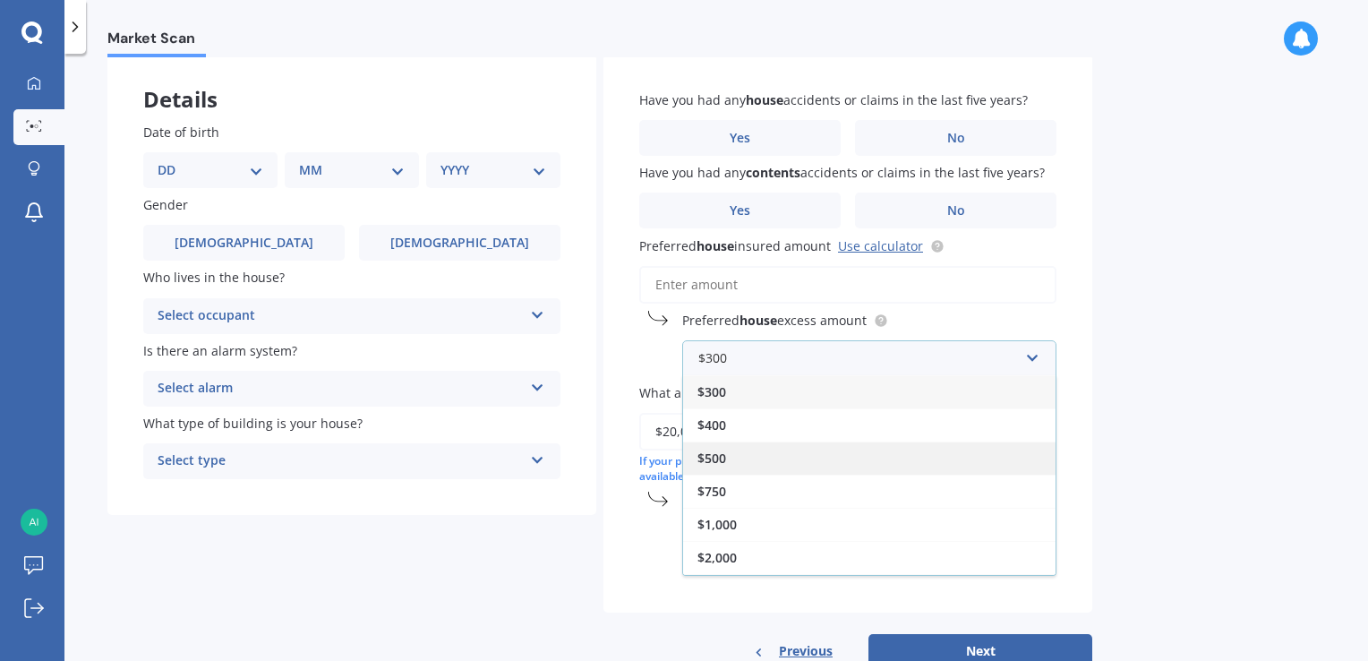
click at [761, 460] on div "$500" at bounding box center [869, 457] width 372 height 33
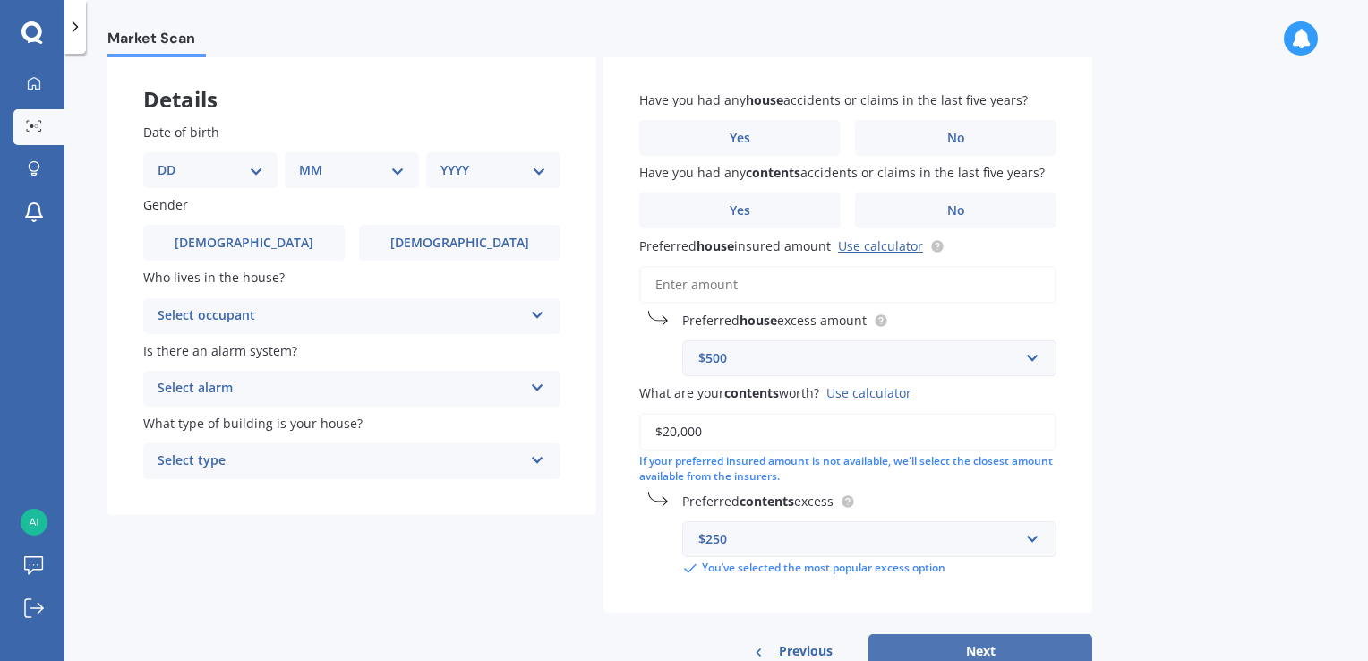
click at [996, 645] on button "Next" at bounding box center [980, 651] width 224 height 34
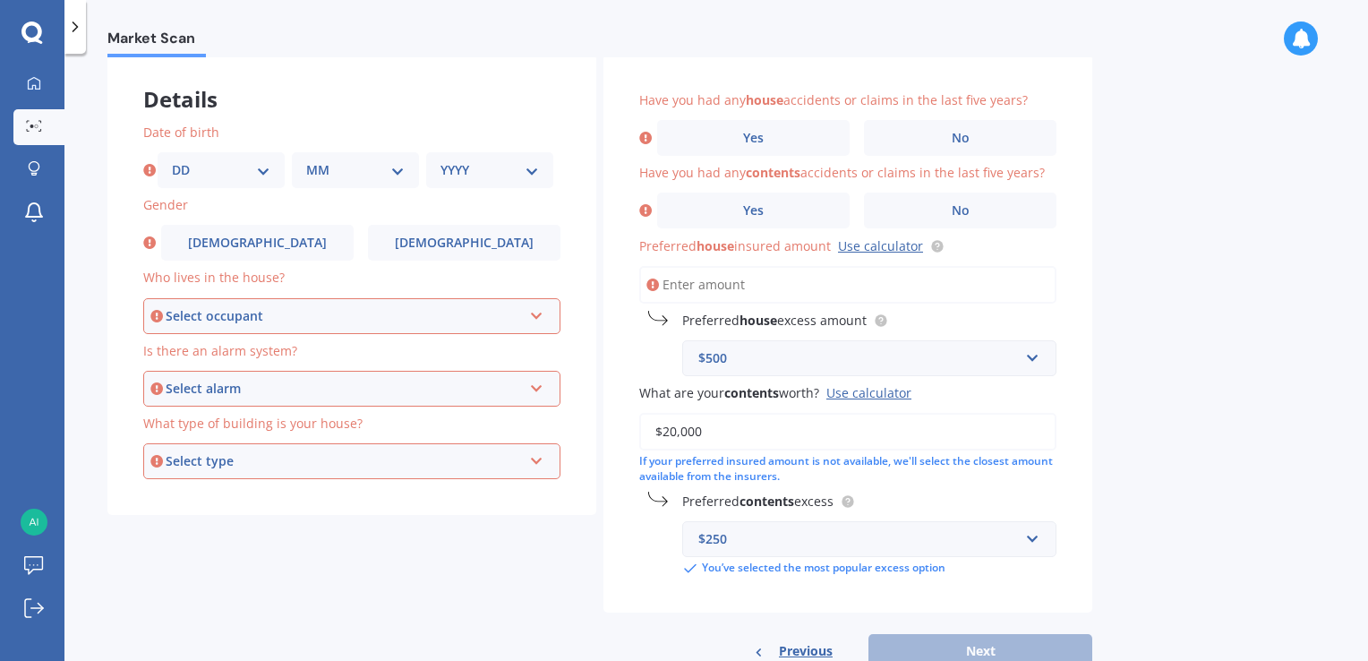
click at [694, 276] on input "Preferred house insured amount Use calculator" at bounding box center [847, 285] width 417 height 38
click at [695, 275] on input "Preferred house insured amount Use calculator" at bounding box center [847, 285] width 417 height 38
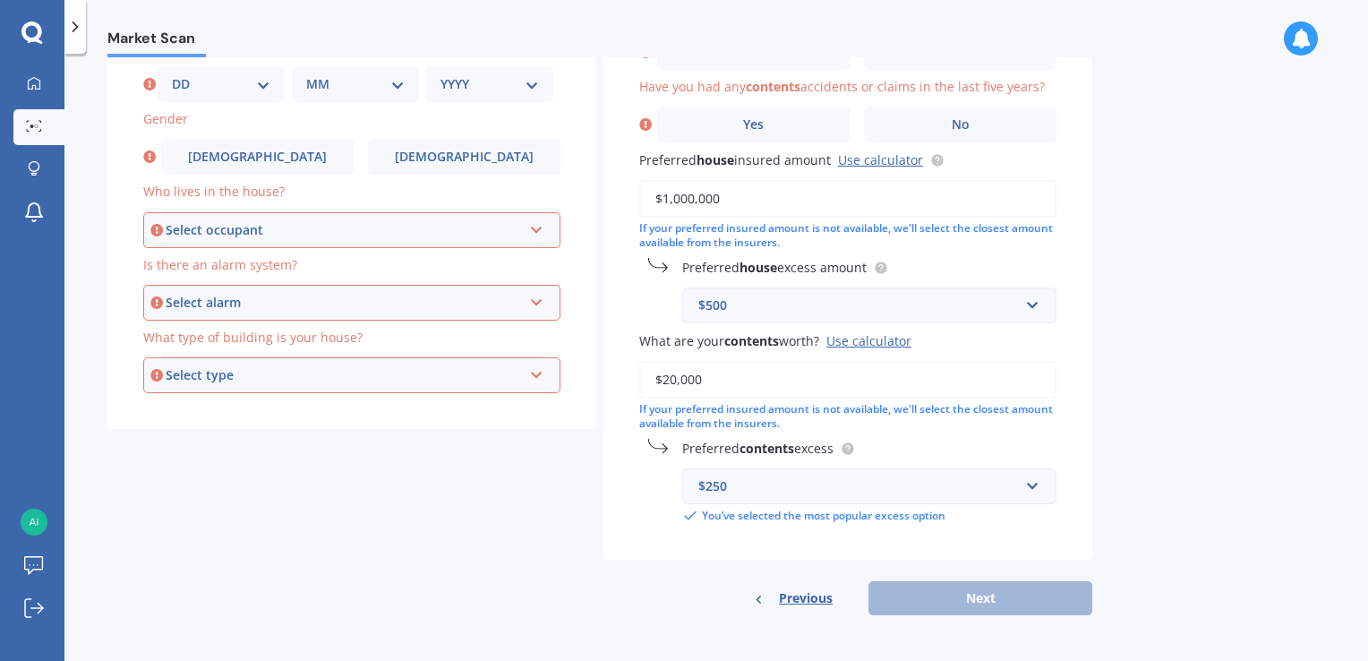
scroll to position [175, 0]
click at [1289, 209] on div "Market Scan House & Contents Market Scan 70 % Let's get to know you and see how…" at bounding box center [715, 360] width 1303 height 607
click at [980, 589] on div "Previous Next" at bounding box center [847, 598] width 489 height 34
click at [727, 198] on input "$1,000,000" at bounding box center [847, 199] width 417 height 38
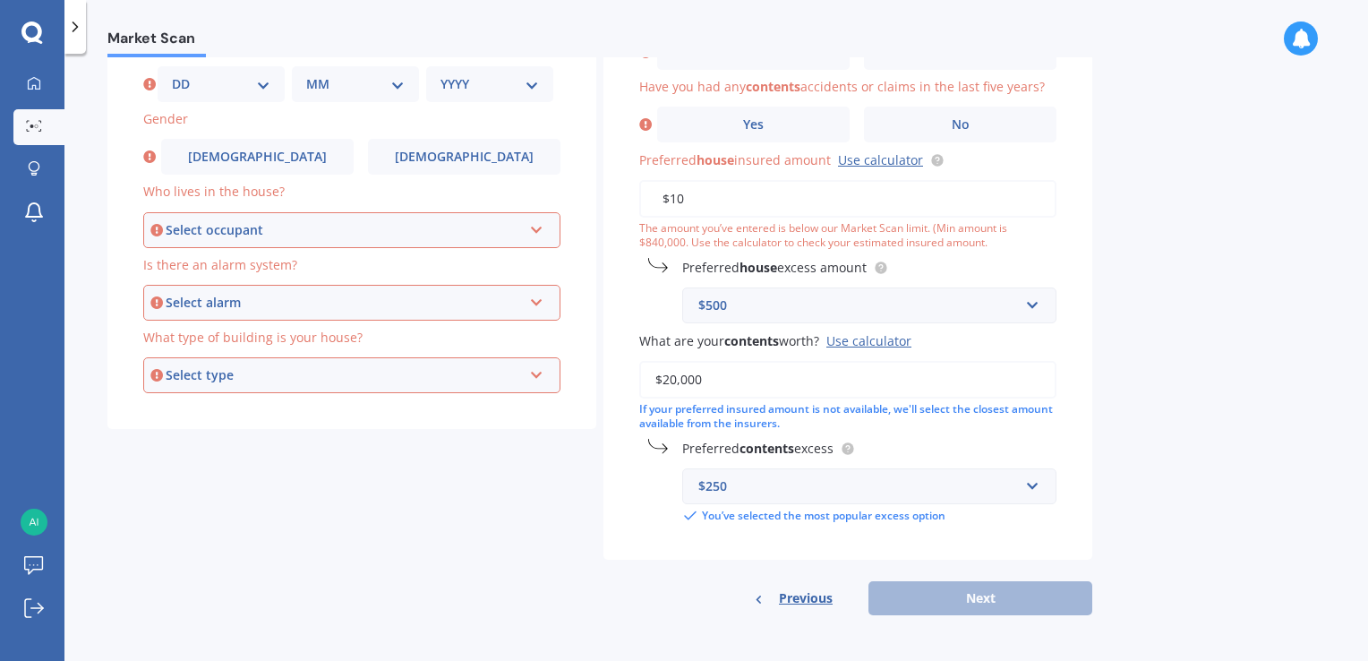
type input "$1"
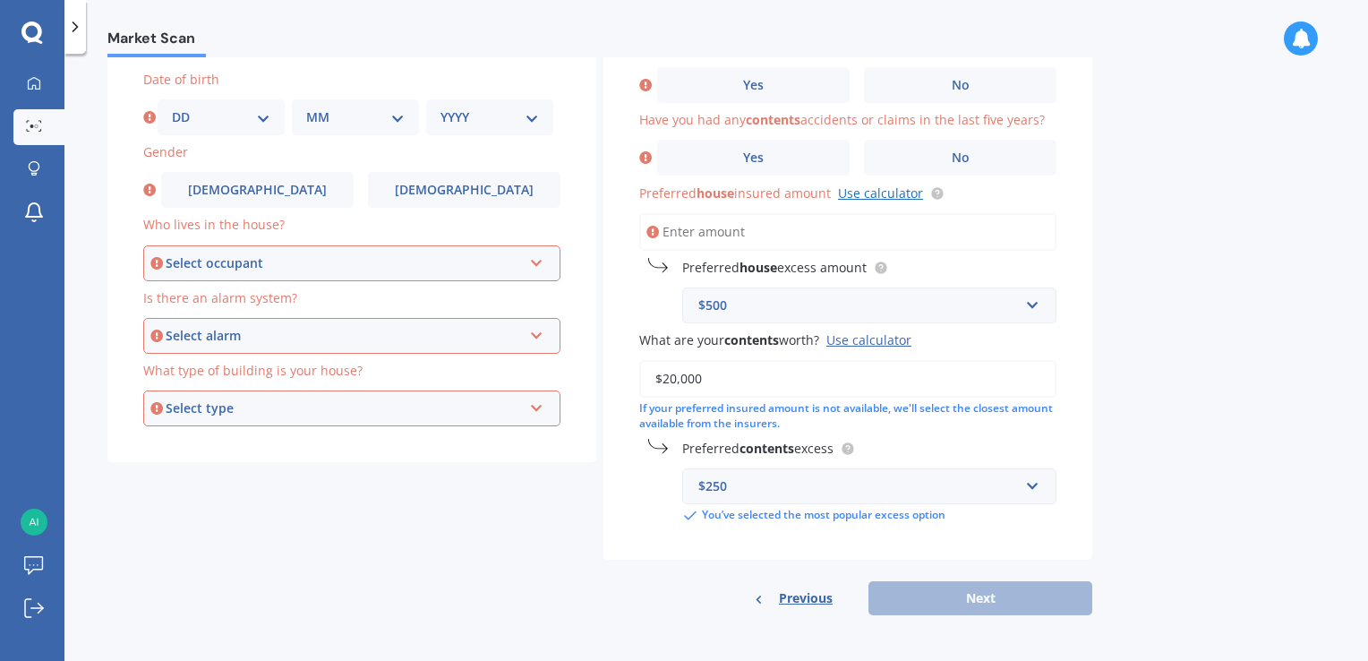
click at [880, 191] on link "Use calculator" at bounding box center [880, 192] width 85 height 17
click at [688, 233] on input "Preferred house insured amount Use calculator" at bounding box center [847, 232] width 417 height 38
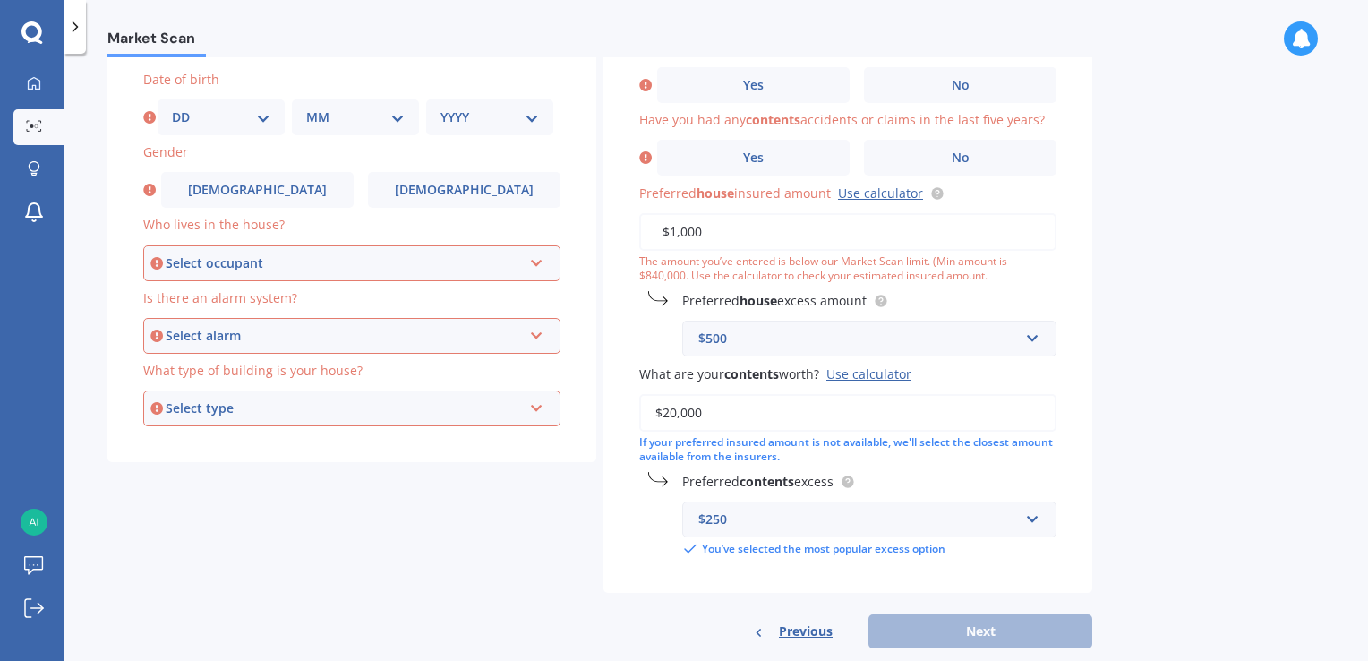
type input "$1,000"
drag, startPoint x: 1191, startPoint y: 489, endPoint x: 1189, endPoint y: 503, distance: 14.4
click at [1189, 500] on div "Market Scan House & Contents Market Scan 70 % Let's get to know you and see how…" at bounding box center [715, 360] width 1303 height 607
click at [538, 254] on icon at bounding box center [536, 259] width 15 height 13
click at [201, 291] on div "Owner" at bounding box center [352, 297] width 414 height 32
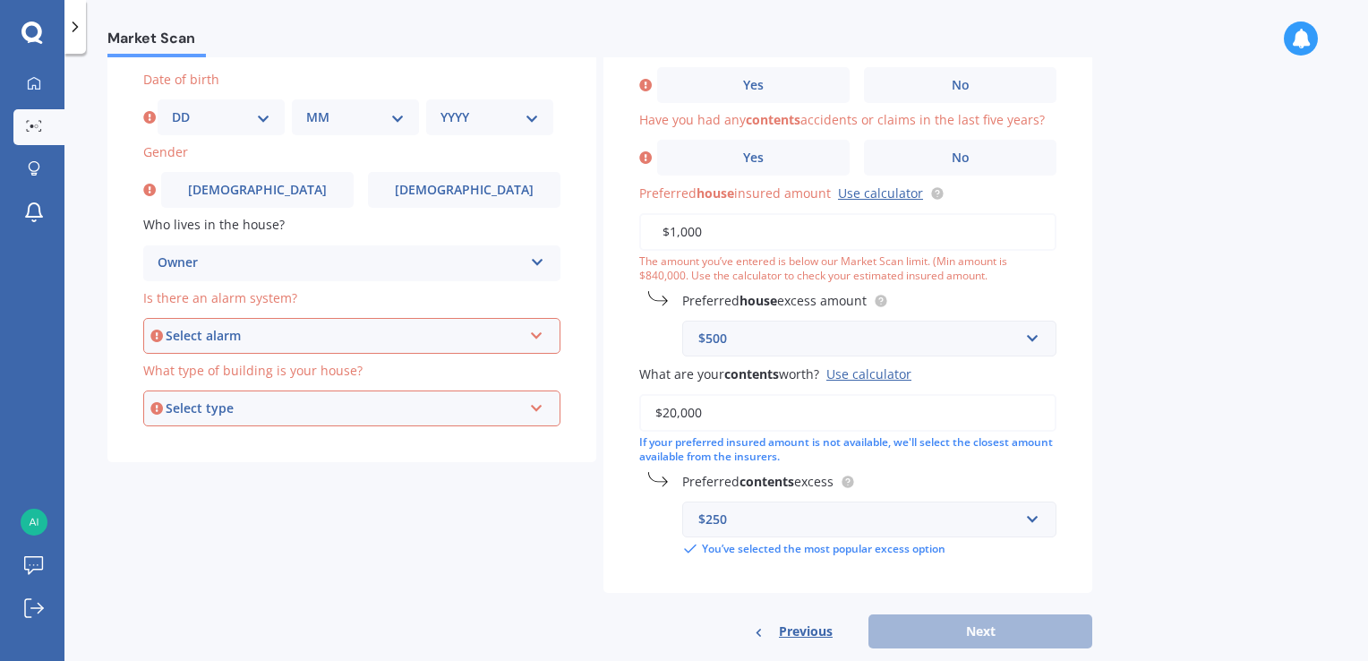
click at [534, 329] on icon at bounding box center [536, 332] width 15 height 13
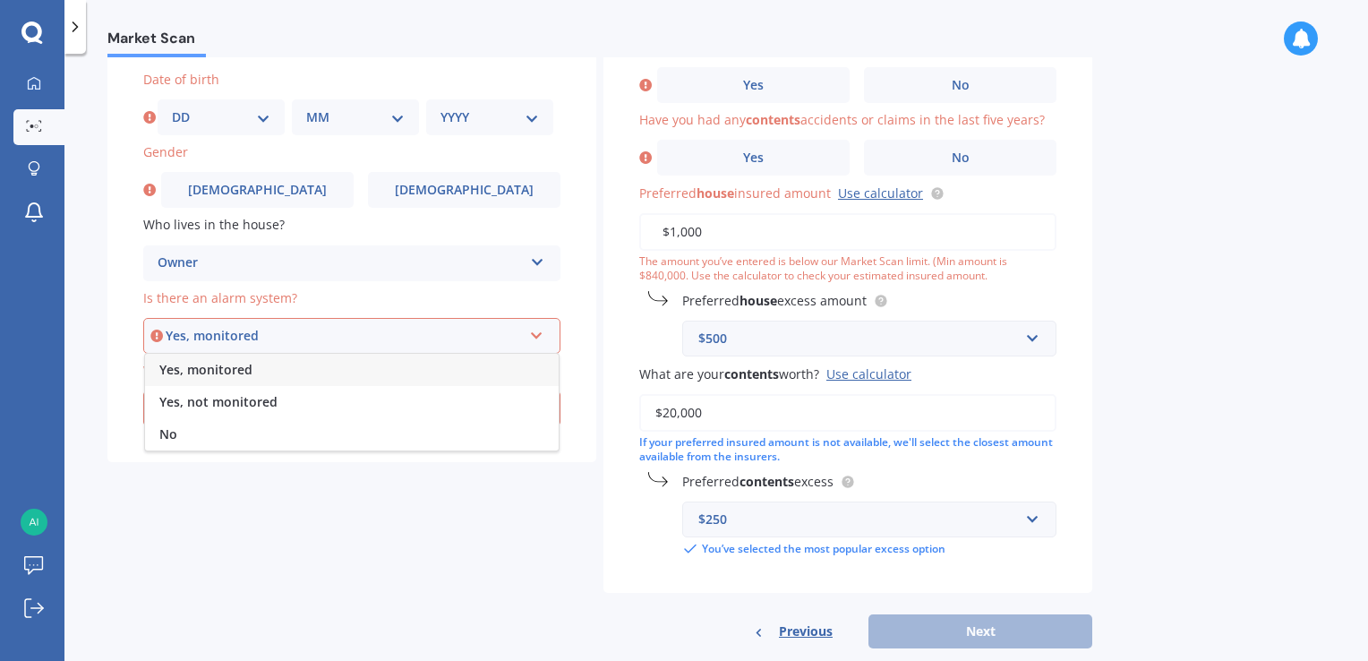
click at [260, 110] on select "DD 01 02 03 04 05 06 07 08 09 10 11 12 13 14 15 16 17 18 19 20 21 22 23 24 25 2…" at bounding box center [221, 117] width 98 height 20
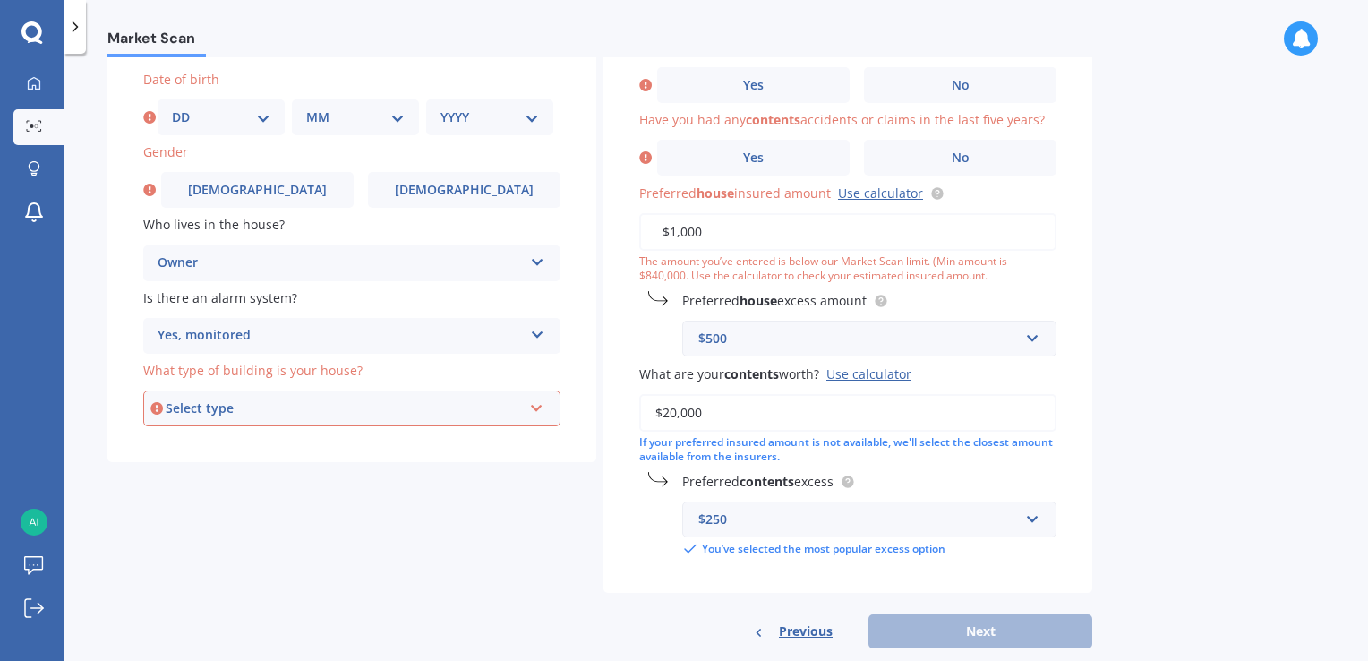
select select "14"
click at [172, 107] on select "DD 01 02 03 04 05 06 07 08 09 10 11 12 13 14 15 16 17 18 19 20 21 22 23 24 25 2…" at bounding box center [221, 117] width 98 height 20
click at [414, 113] on div "MM 01 02 03 04 05 06 07 08 09 10 11 12" at bounding box center [355, 117] width 127 height 36
click at [396, 115] on select "MM 01 02 03 04 05 06 07 08 09 10 11 12" at bounding box center [355, 117] width 98 height 20
select select "10"
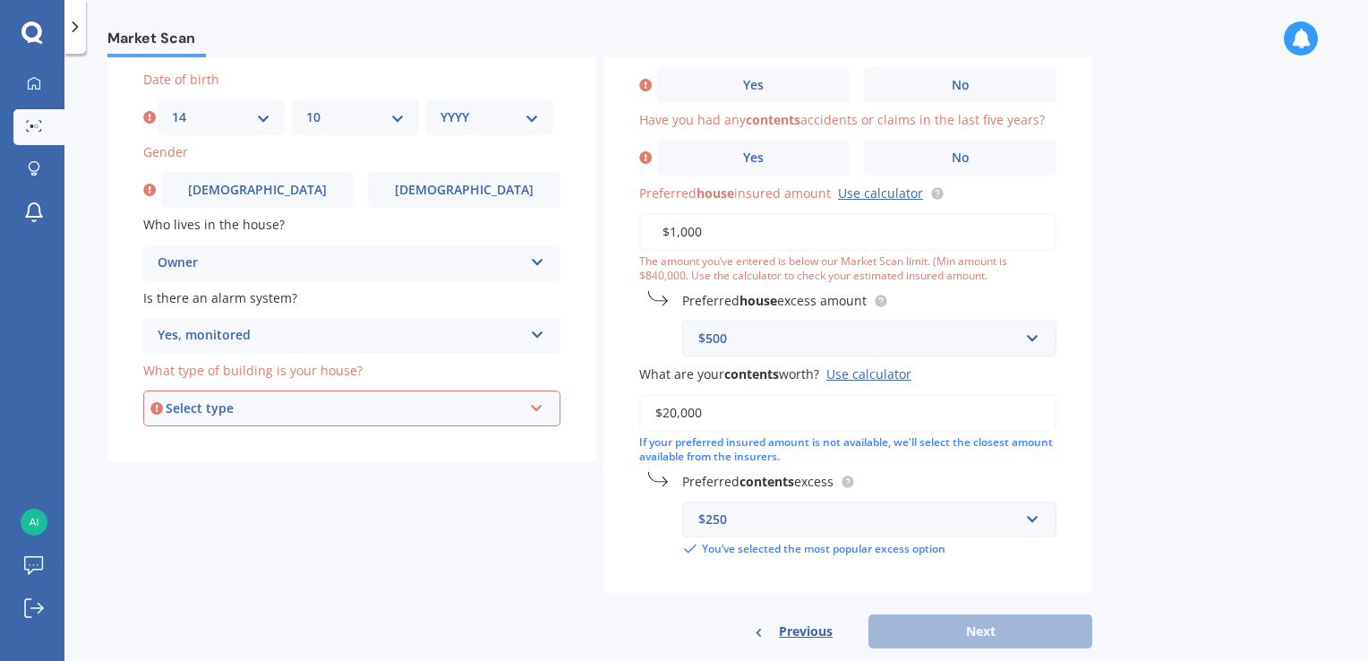
click at [306, 107] on select "MM 01 02 03 04 05 06 07 08 09 10 11 12" at bounding box center [355, 117] width 98 height 20
click at [522, 112] on select "YYYY 2009 2008 2007 2006 2005 2004 2003 2002 2001 2000 1999 1998 1997 1996 1995…" at bounding box center [489, 117] width 98 height 20
select select "1977"
click at [440, 107] on select "YYYY 2009 2008 2007 2006 2005 2004 2003 2002 2001 2000 1999 1998 1997 1996 1995…" at bounding box center [489, 117] width 98 height 20
click at [232, 191] on label "[DEMOGRAPHIC_DATA]" at bounding box center [257, 190] width 192 height 36
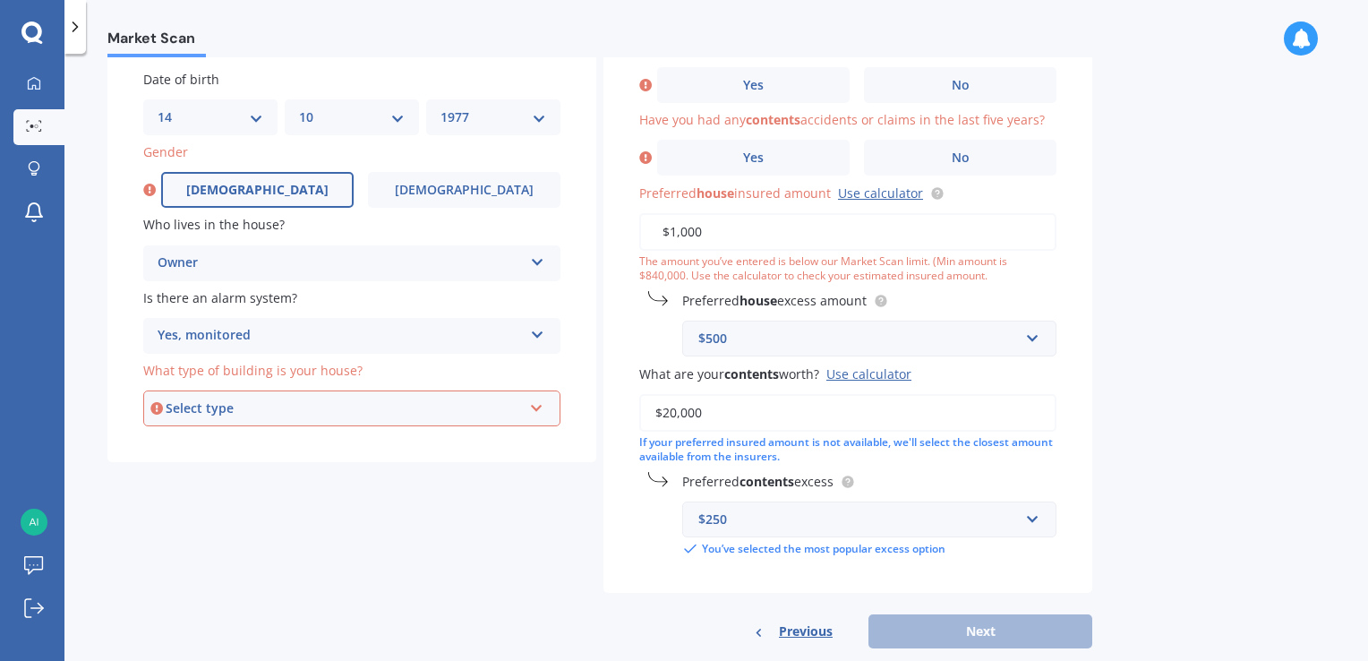
click at [0, 0] on input "[DEMOGRAPHIC_DATA]" at bounding box center [0, 0] width 0 height 0
click at [335, 330] on div "Yes, monitored" at bounding box center [340, 335] width 365 height 21
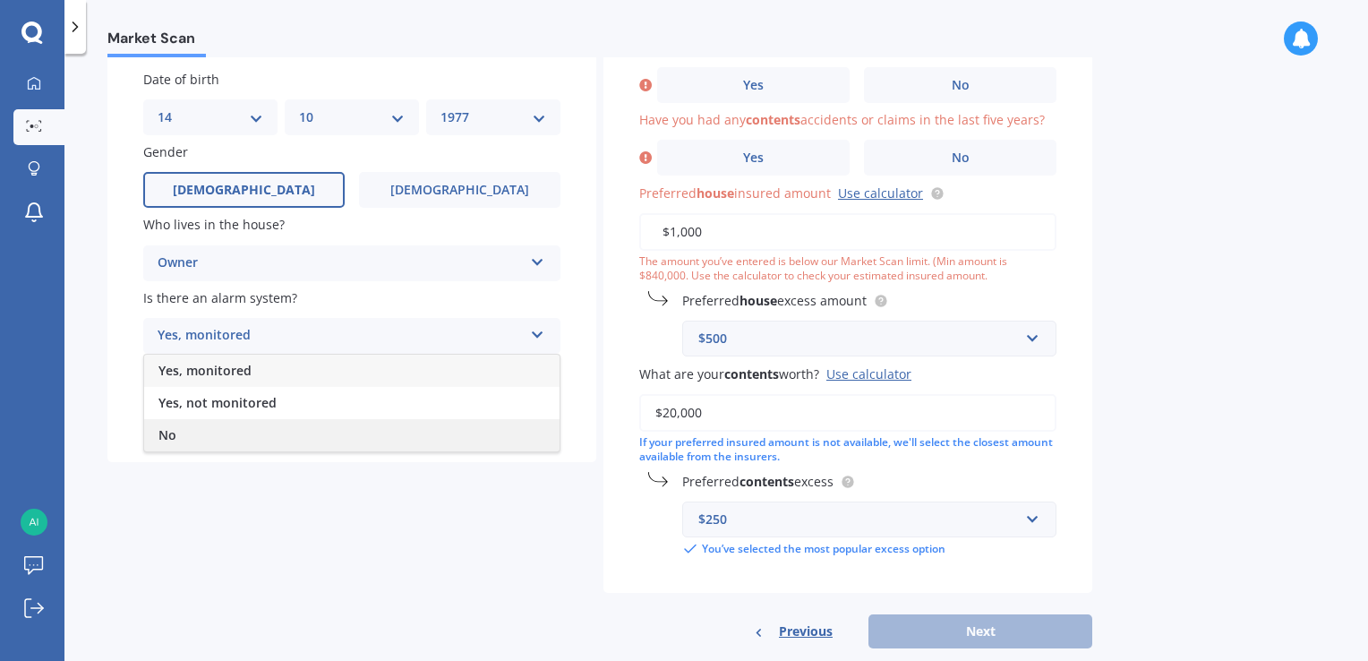
click at [172, 435] on span "No" at bounding box center [167, 434] width 18 height 17
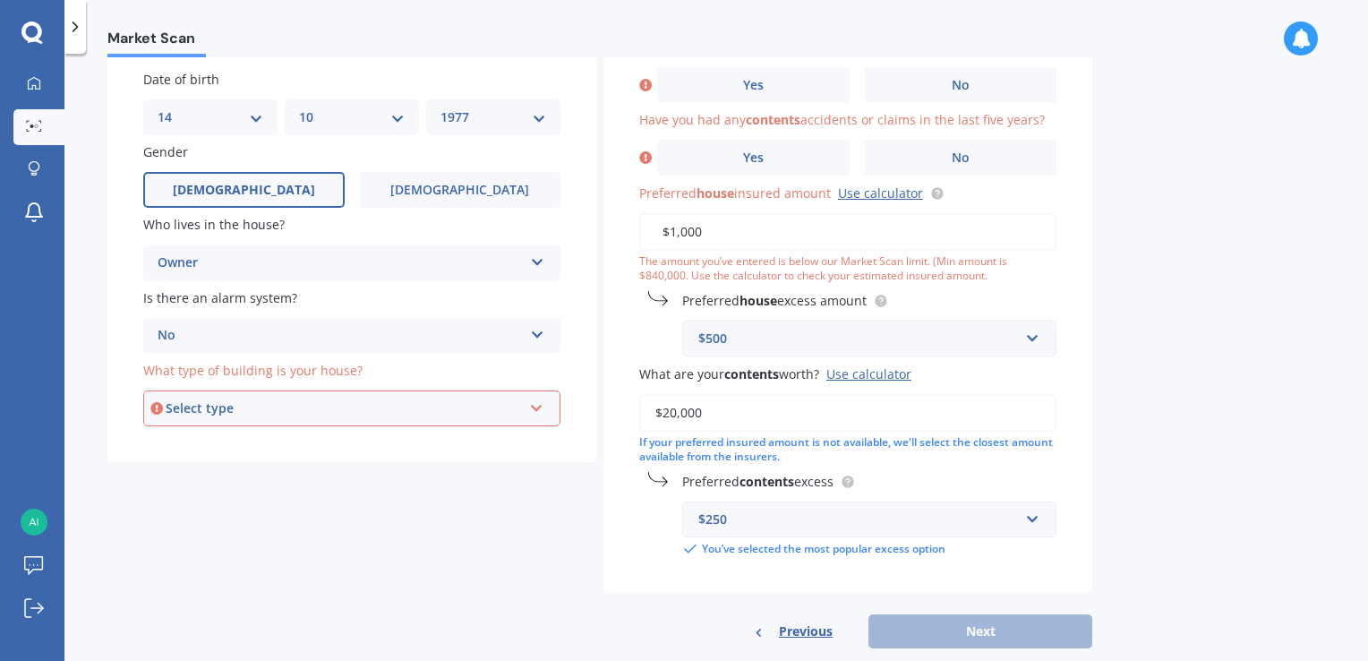
click at [320, 406] on div "Select type" at bounding box center [344, 408] width 356 height 20
click at [236, 439] on span "Freestanding" at bounding box center [199, 441] width 80 height 17
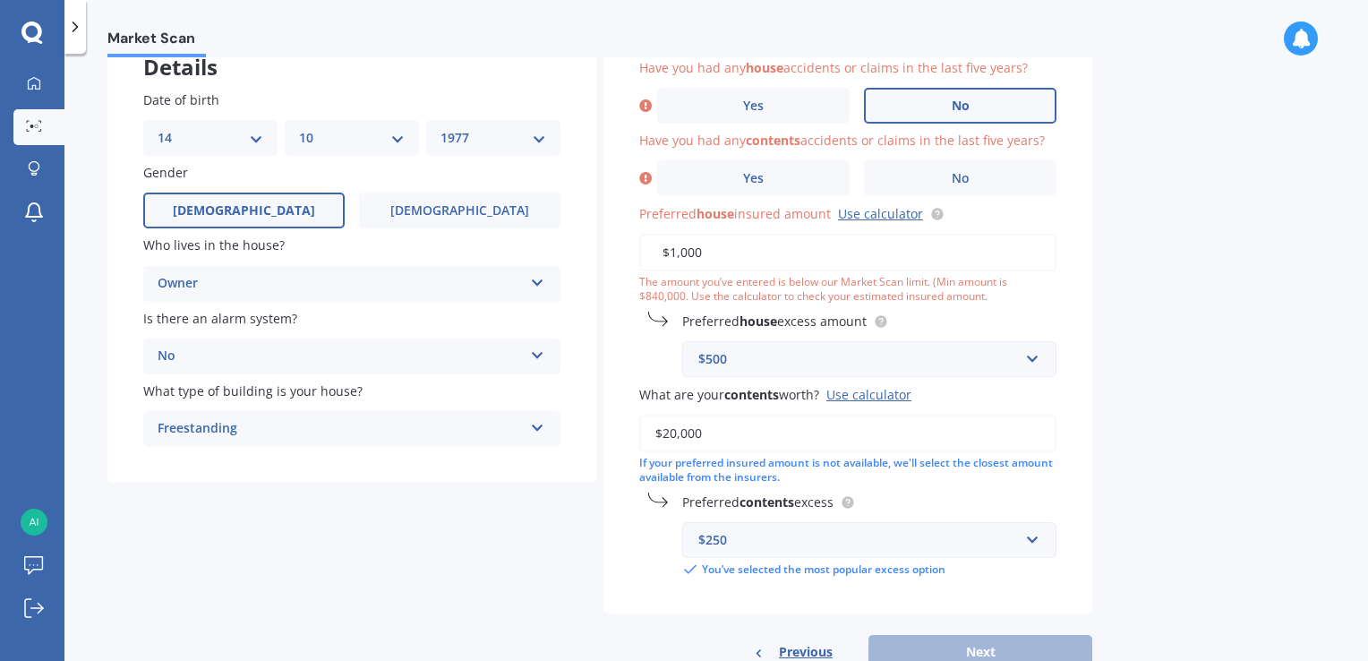
click at [966, 102] on span "No" at bounding box center [961, 105] width 18 height 15
click at [0, 0] on input "No" at bounding box center [0, 0] width 0 height 0
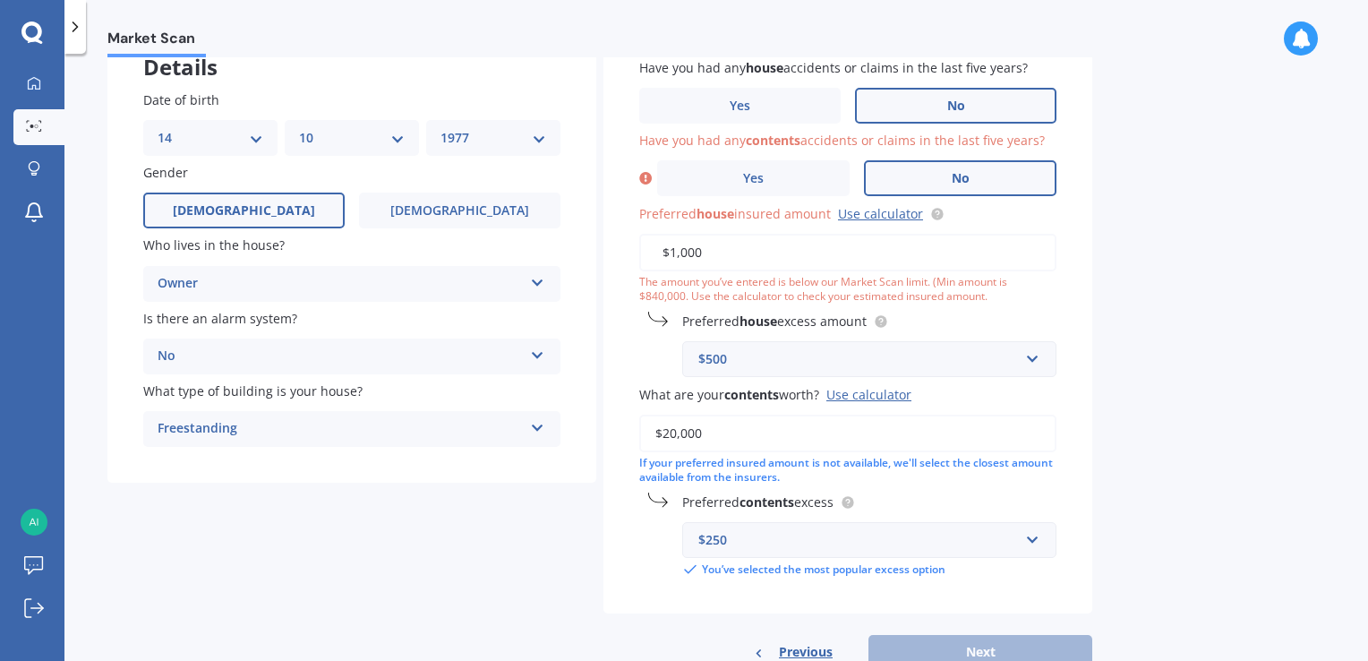
click at [973, 181] on label "No" at bounding box center [960, 178] width 192 height 36
click at [0, 0] on input "No" at bounding box center [0, 0] width 0 height 0
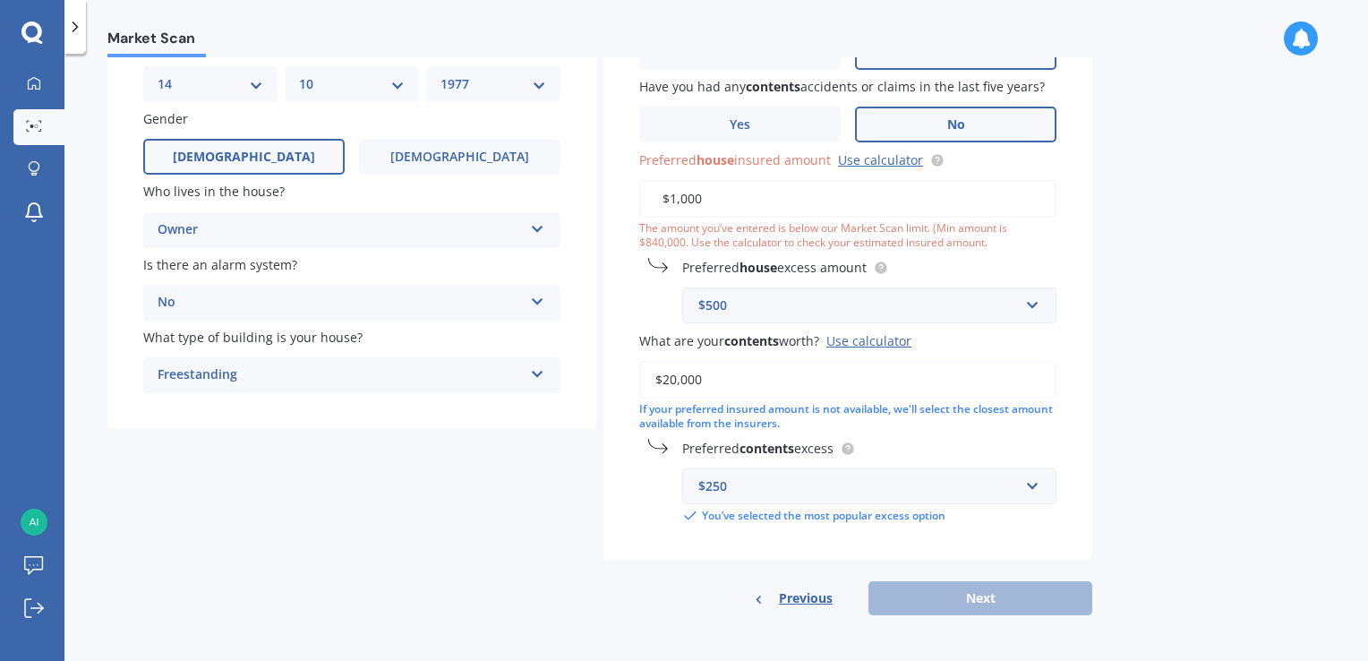
drag, startPoint x: 716, startPoint y: 195, endPoint x: 610, endPoint y: 220, distance: 109.4
click at [610, 220] on div "Have you had any house accidents or claims in the last five years? Yes No Have …" at bounding box center [847, 265] width 489 height 592
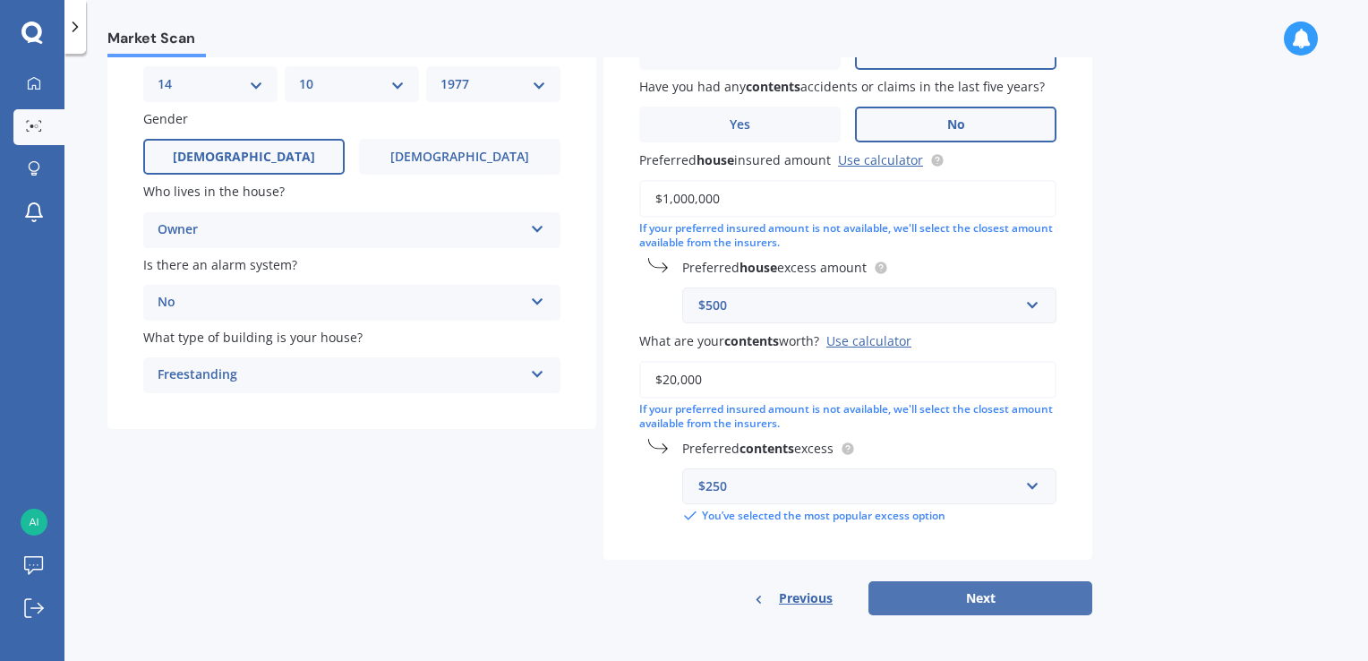
type input "$1,000,000"
click at [992, 596] on button "Next" at bounding box center [980, 598] width 224 height 34
select select "14"
select select "10"
select select "1977"
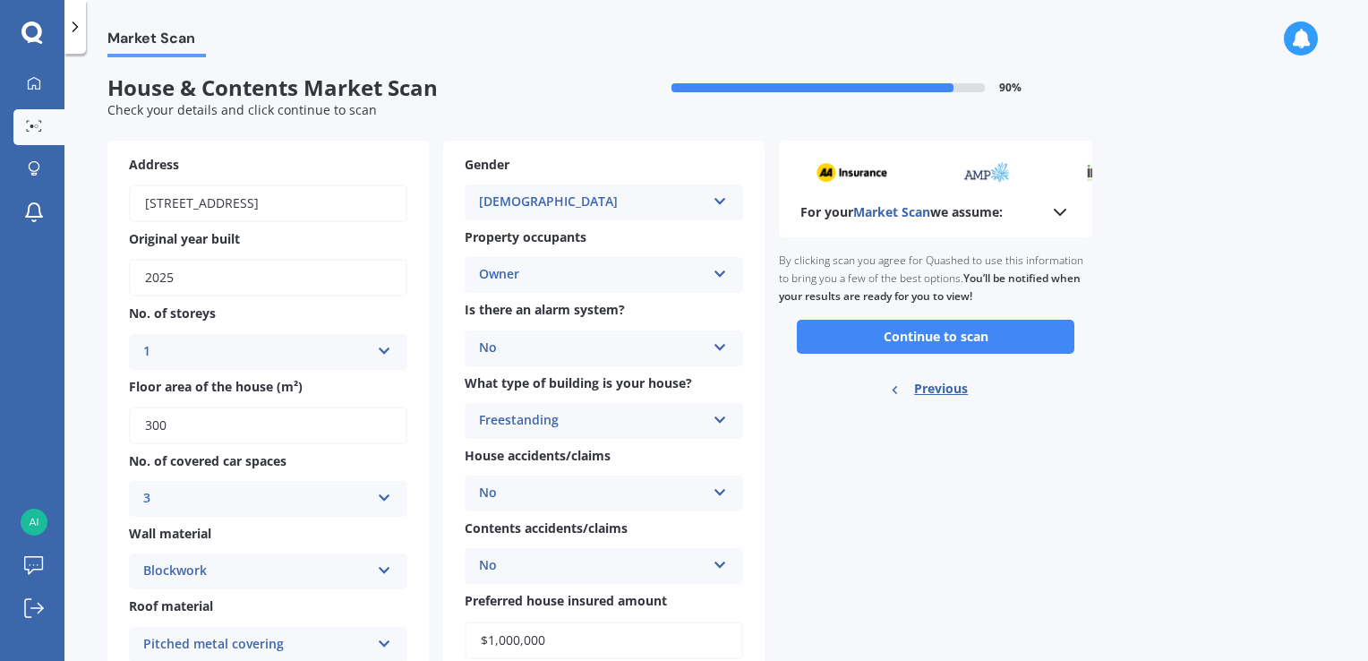
scroll to position [0, 0]
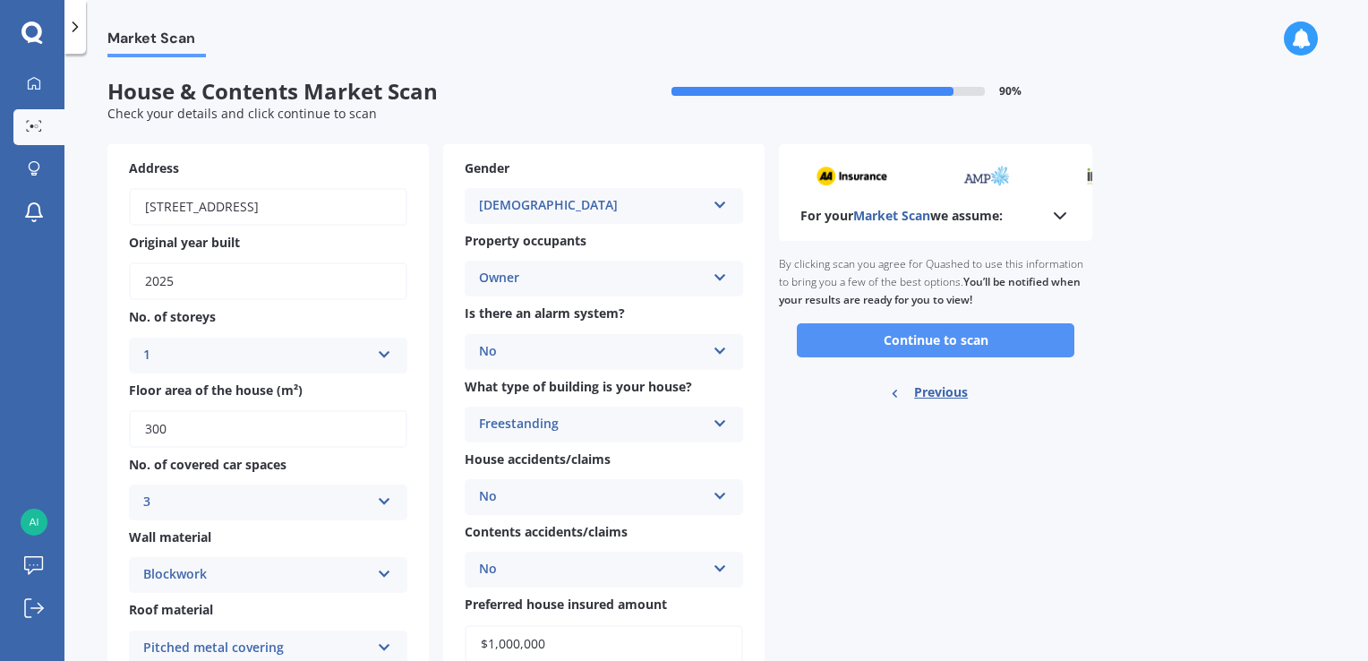
click at [911, 342] on button "Continue to scan" at bounding box center [936, 340] width 278 height 34
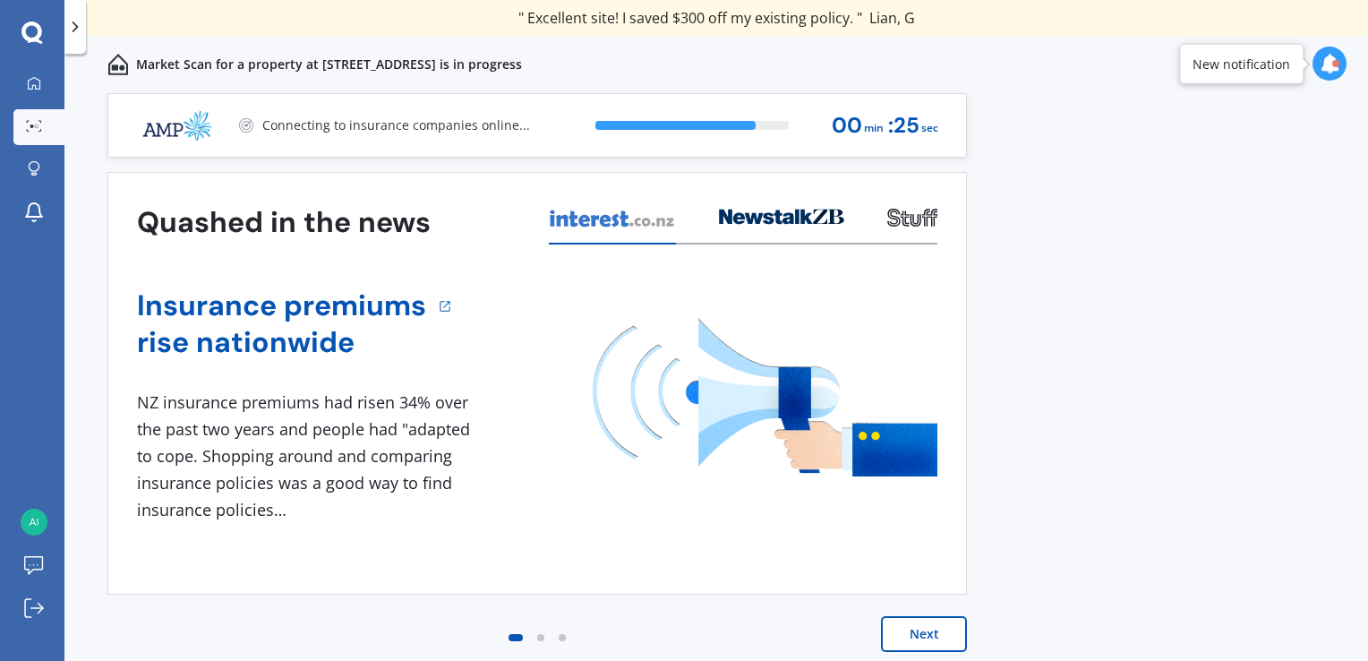
click at [917, 632] on button "Next" at bounding box center [924, 634] width 86 height 36
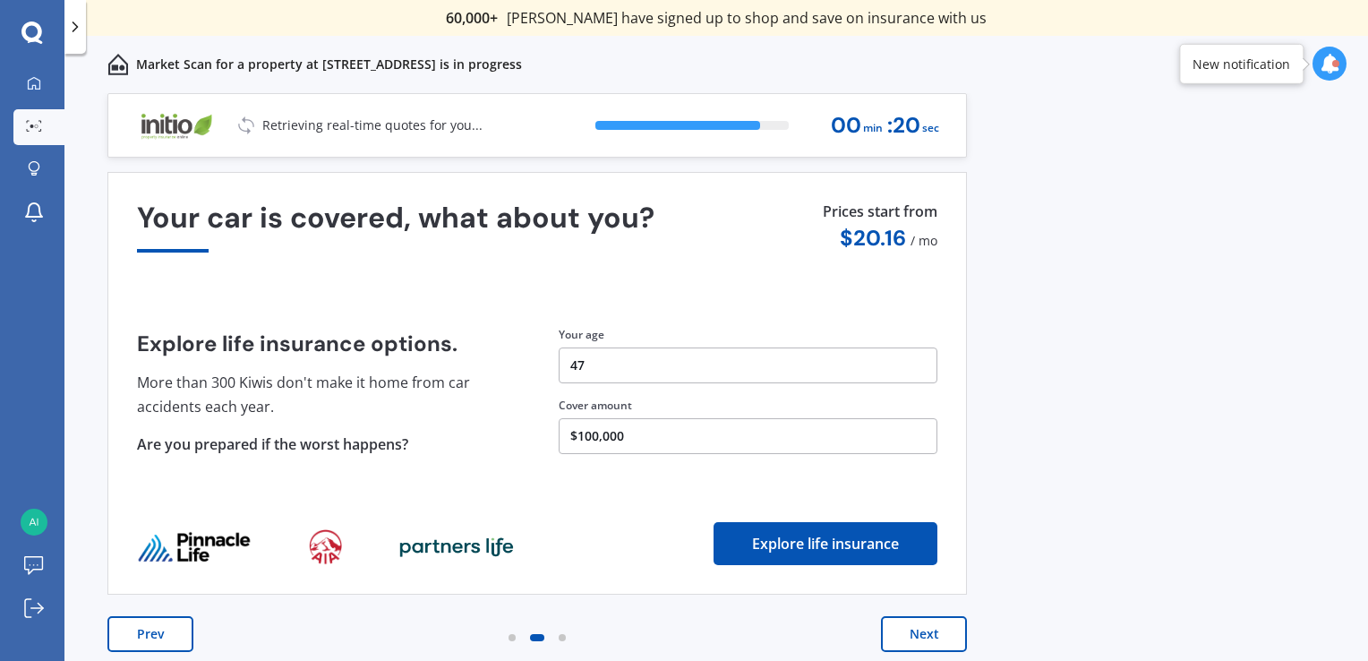
click at [917, 632] on button "Next" at bounding box center [924, 634] width 86 height 36
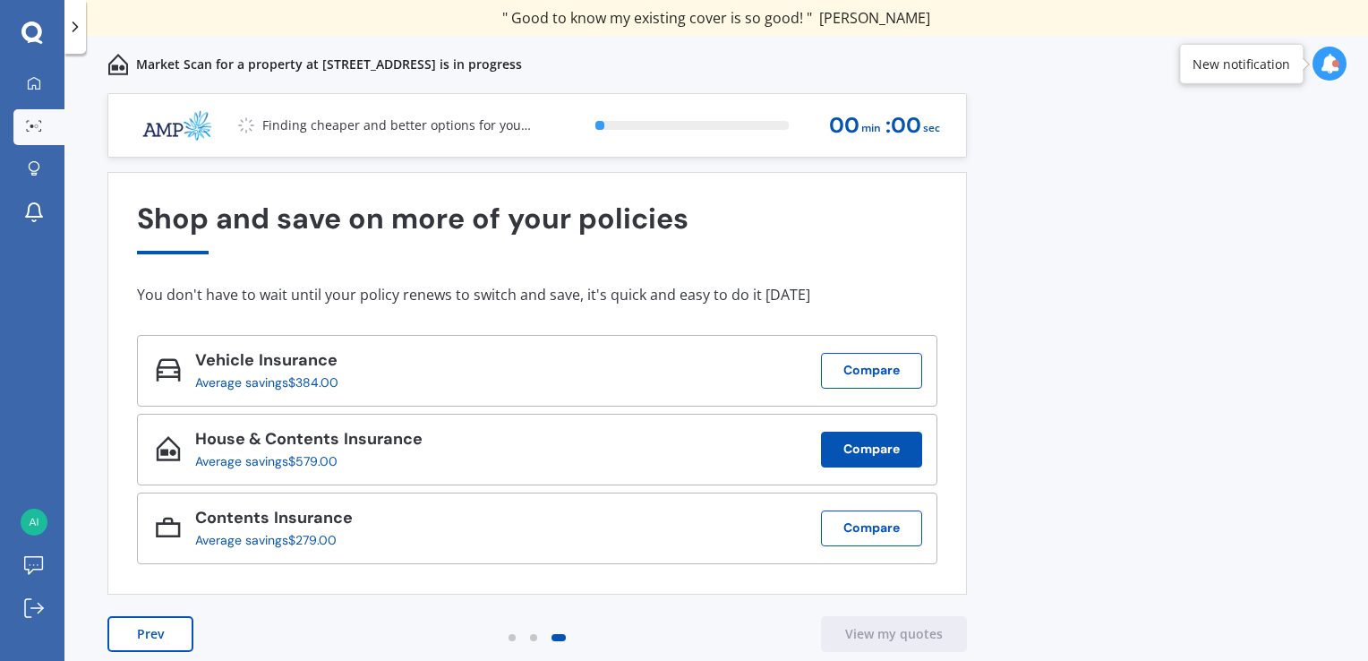
click at [859, 439] on button "Compare" at bounding box center [871, 449] width 101 height 36
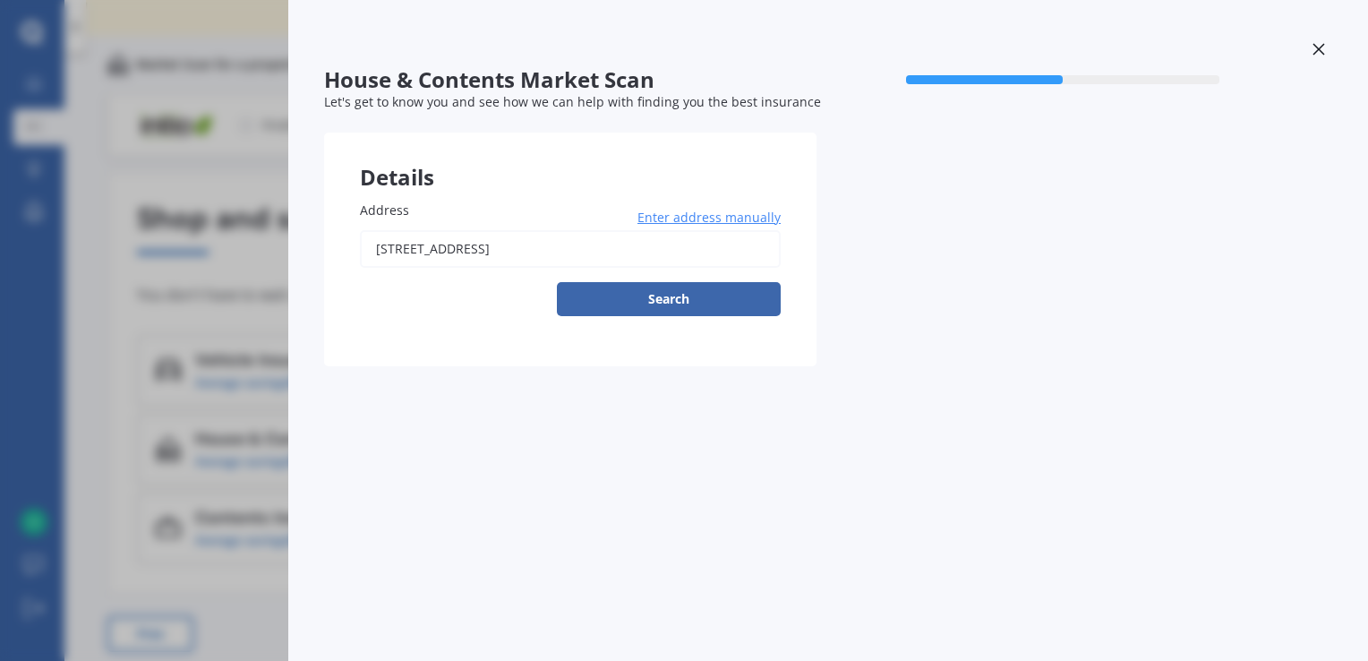
click at [141, 403] on div "House & Contents Market Scan 50 % Let's get to know you and see how we can help…" at bounding box center [684, 330] width 1368 height 661
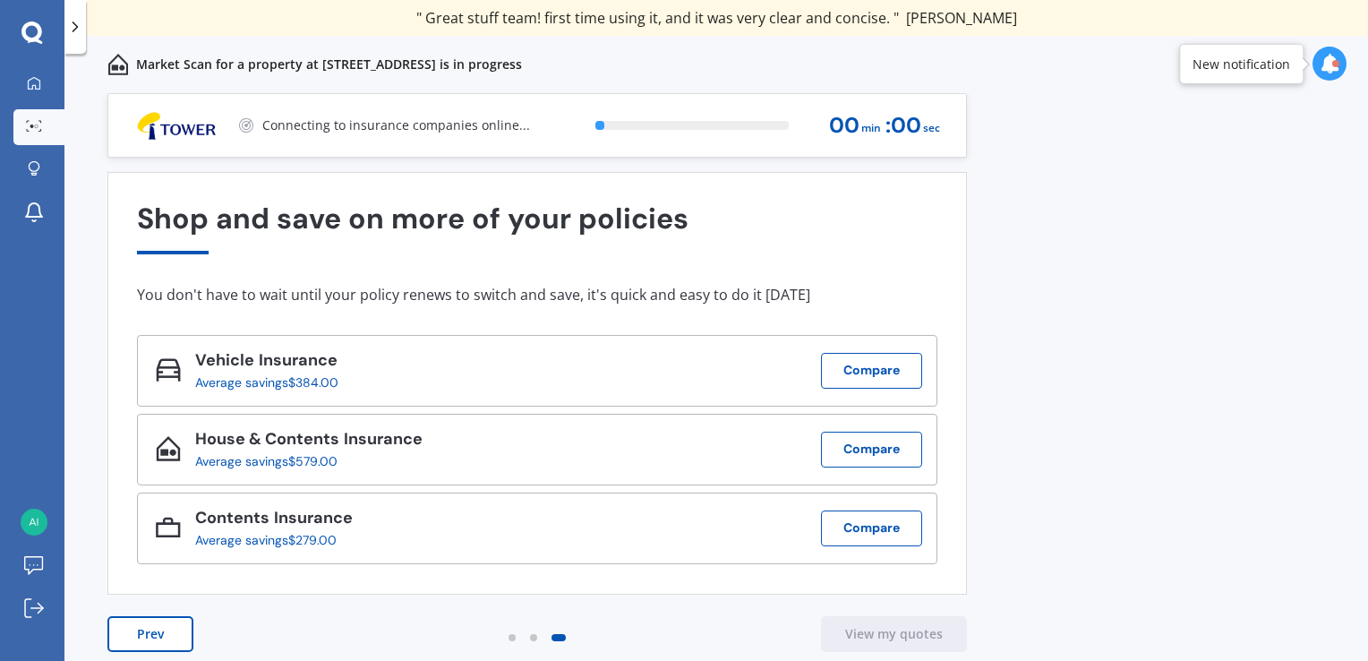
click at [143, 629] on button "Prev" at bounding box center [150, 634] width 86 height 36
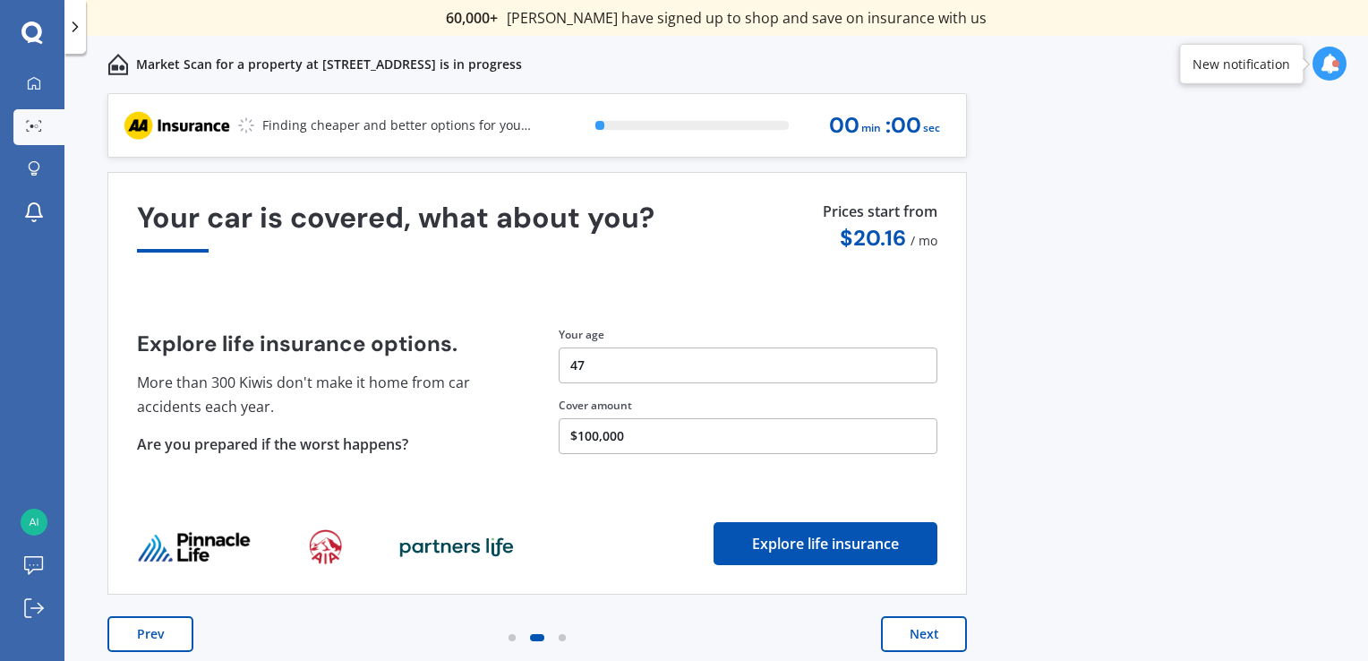
click at [143, 629] on button "Prev" at bounding box center [150, 634] width 86 height 36
